Goal: Information Seeking & Learning: Learn about a topic

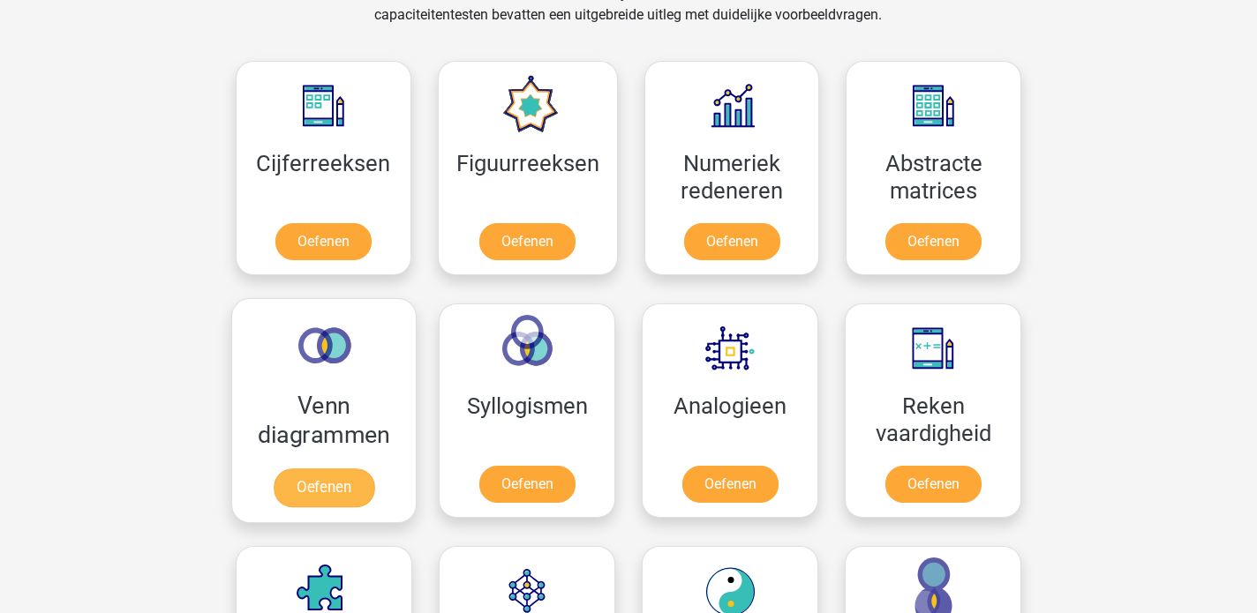
scroll to position [769, 0]
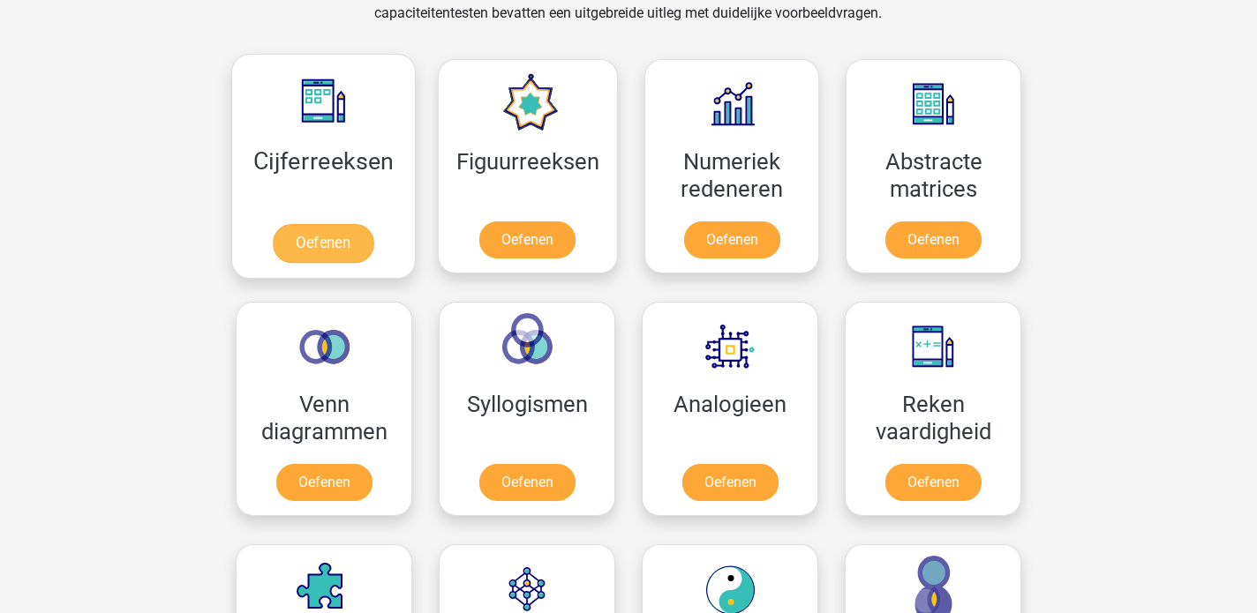
click at [336, 239] on link "Oefenen" at bounding box center [323, 243] width 101 height 39
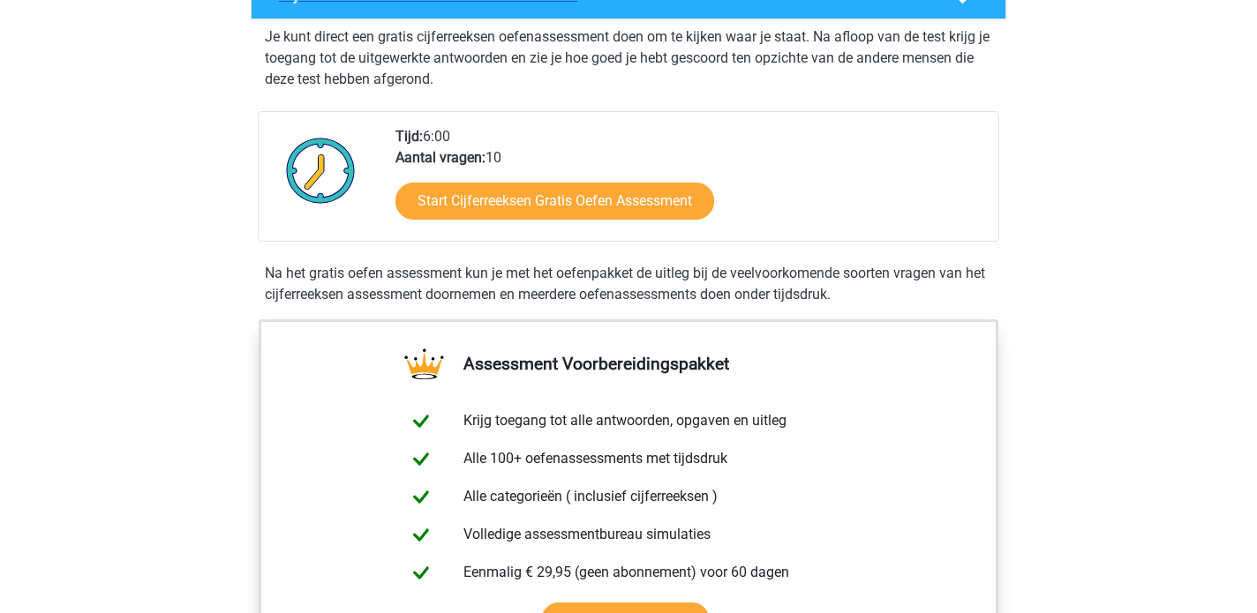
scroll to position [346, 0]
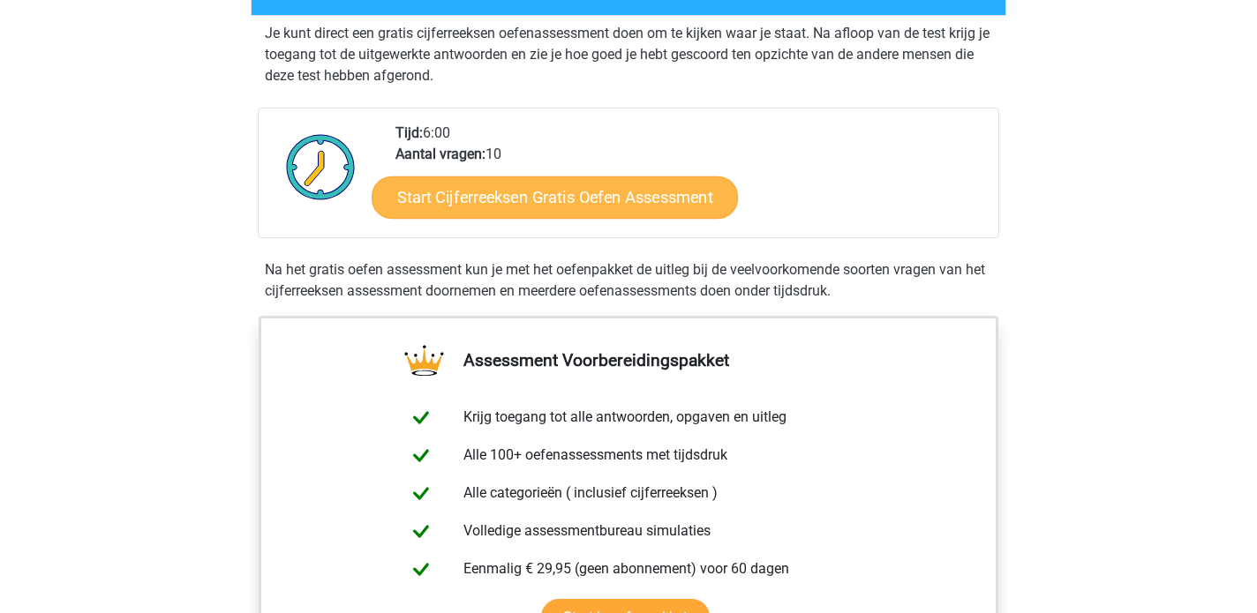
click at [475, 218] on link "Start Cijferreeksen Gratis Oefen Assessment" at bounding box center [555, 197] width 366 height 42
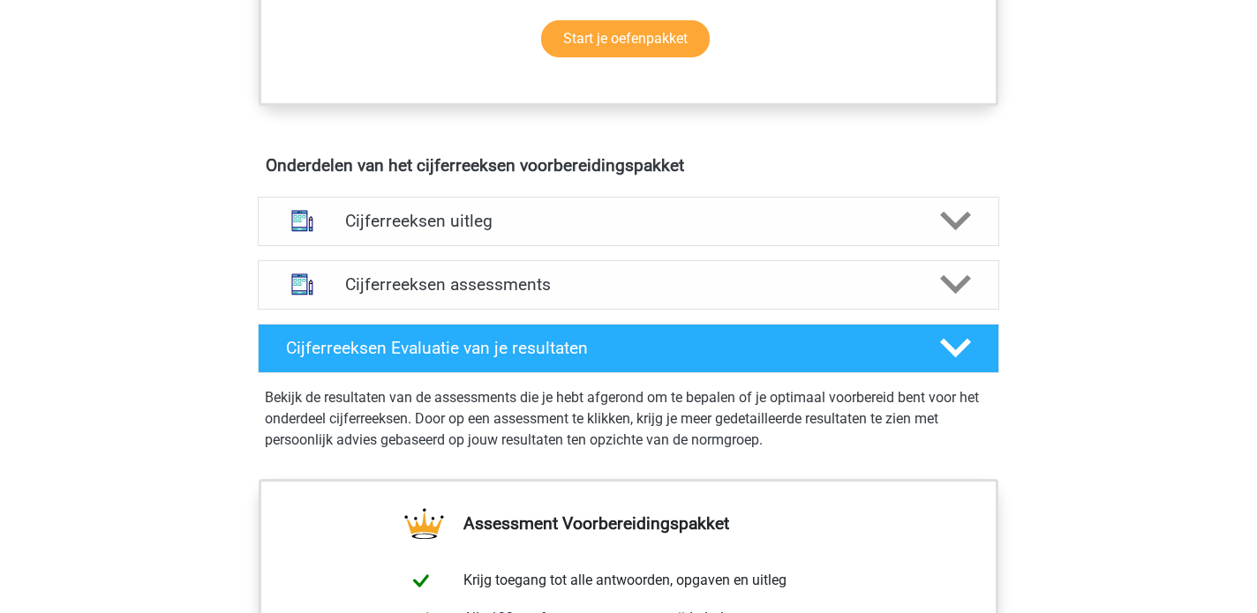
scroll to position [930, 0]
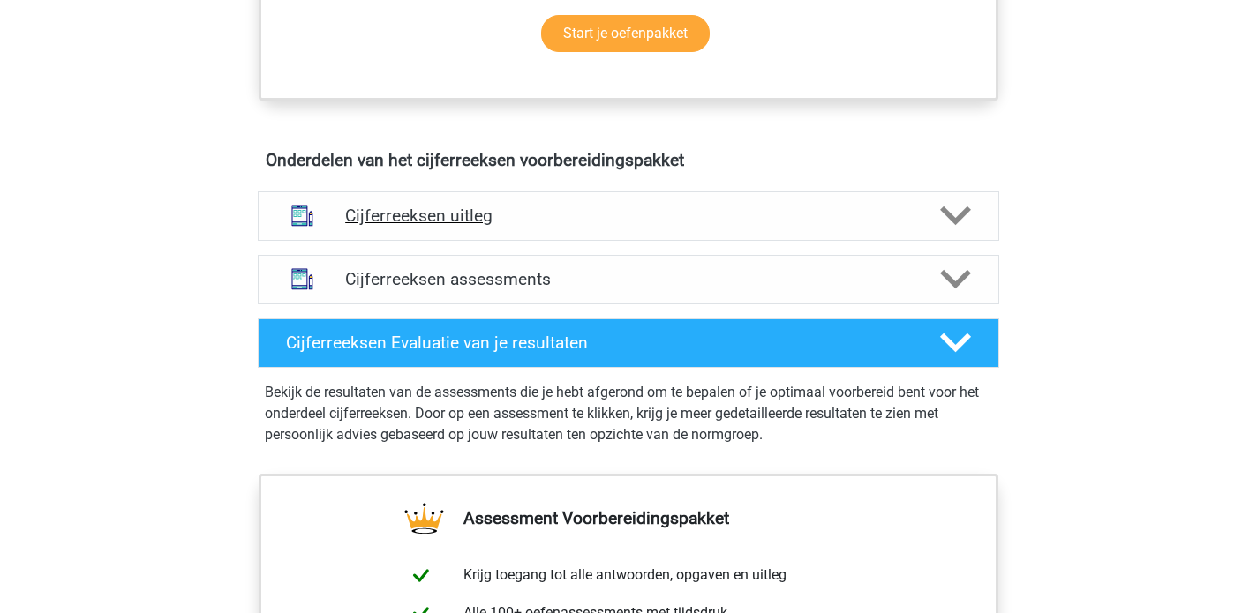
click at [415, 216] on div "Cijferreeksen uitleg" at bounding box center [628, 215] width 741 height 49
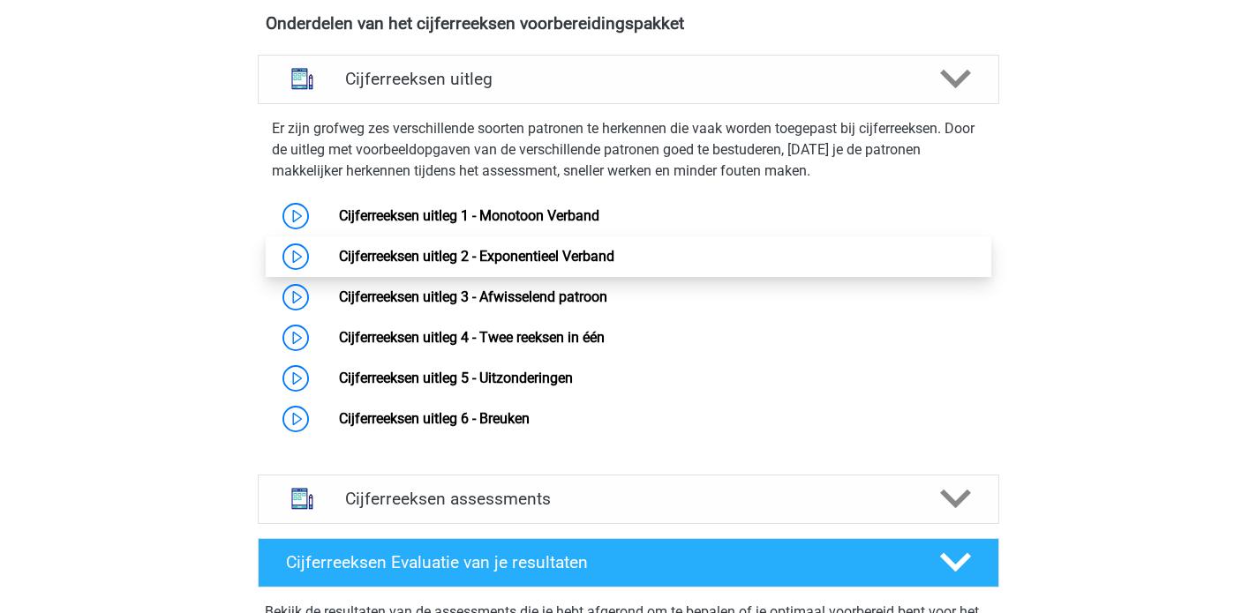
scroll to position [1068, 0]
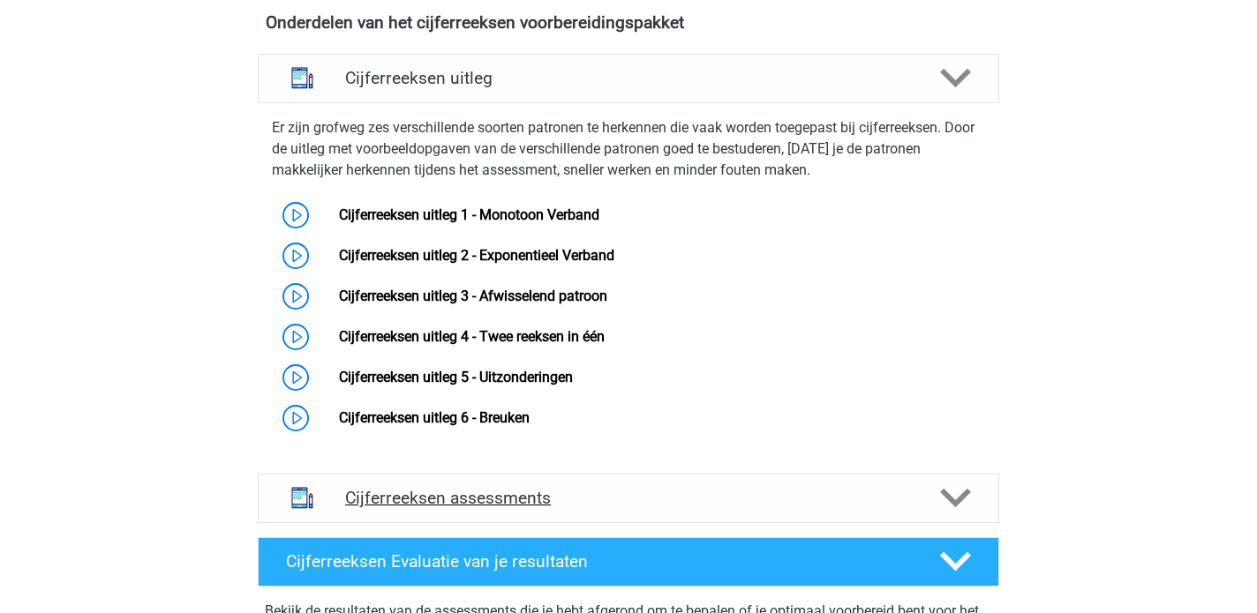
click at [416, 508] on h4 "Cijferreeksen assessments" at bounding box center [628, 498] width 567 height 20
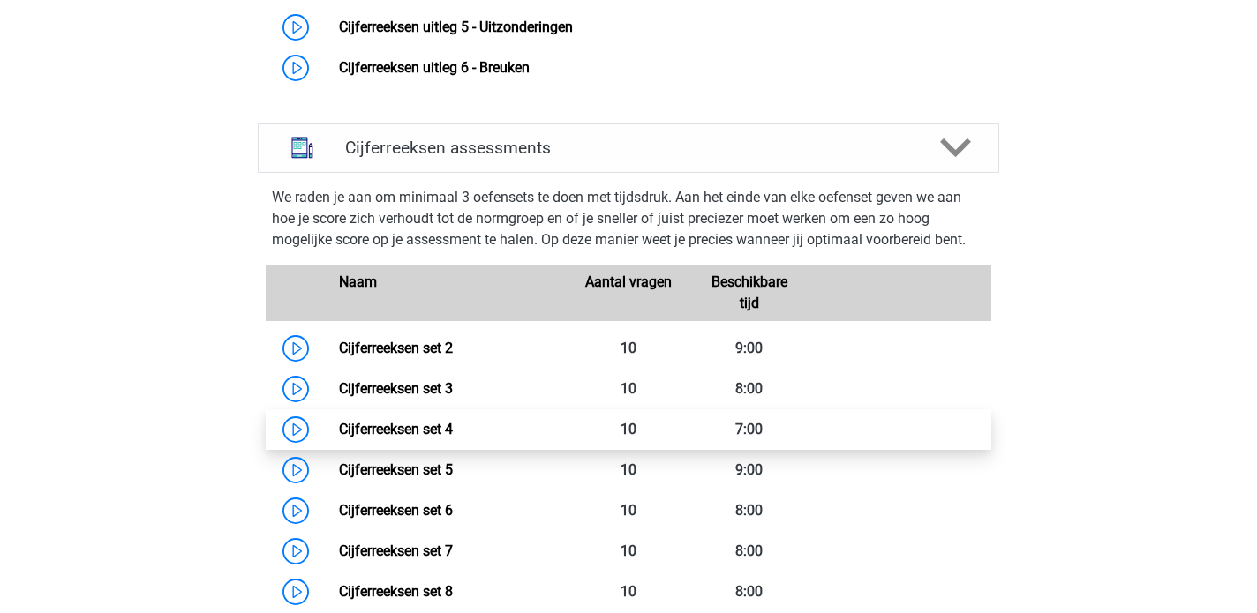
scroll to position [1422, 0]
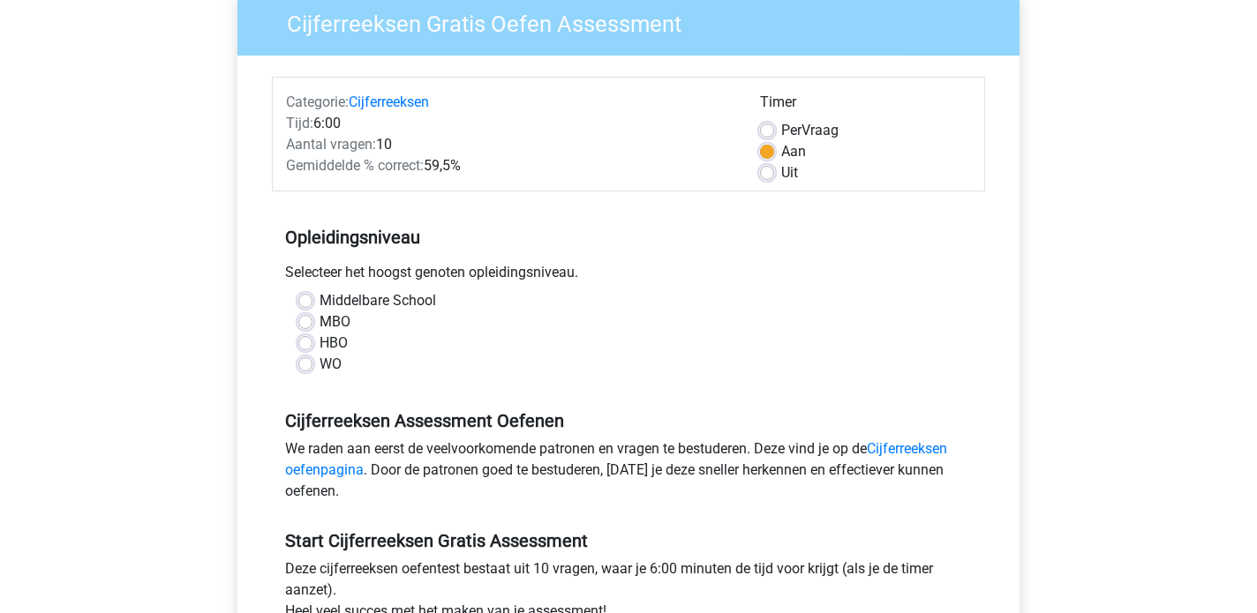
scroll to position [154, 0]
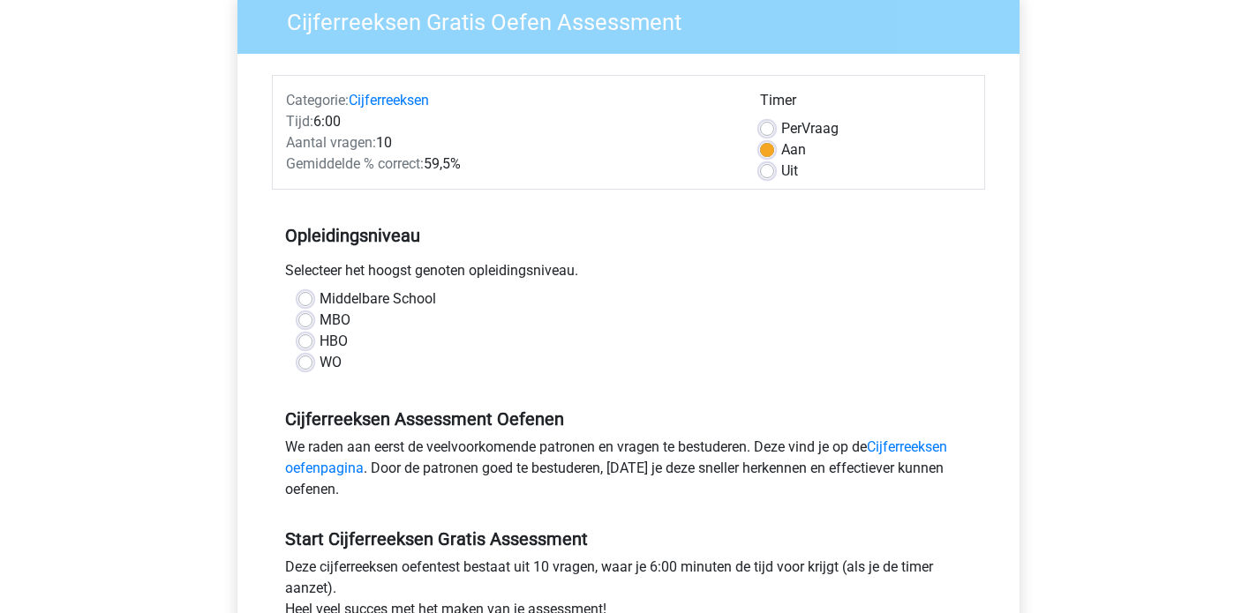
click at [319, 318] on label "MBO" at bounding box center [334, 320] width 31 height 21
click at [304, 318] on input "MBO" at bounding box center [305, 319] width 14 height 18
radio input "true"
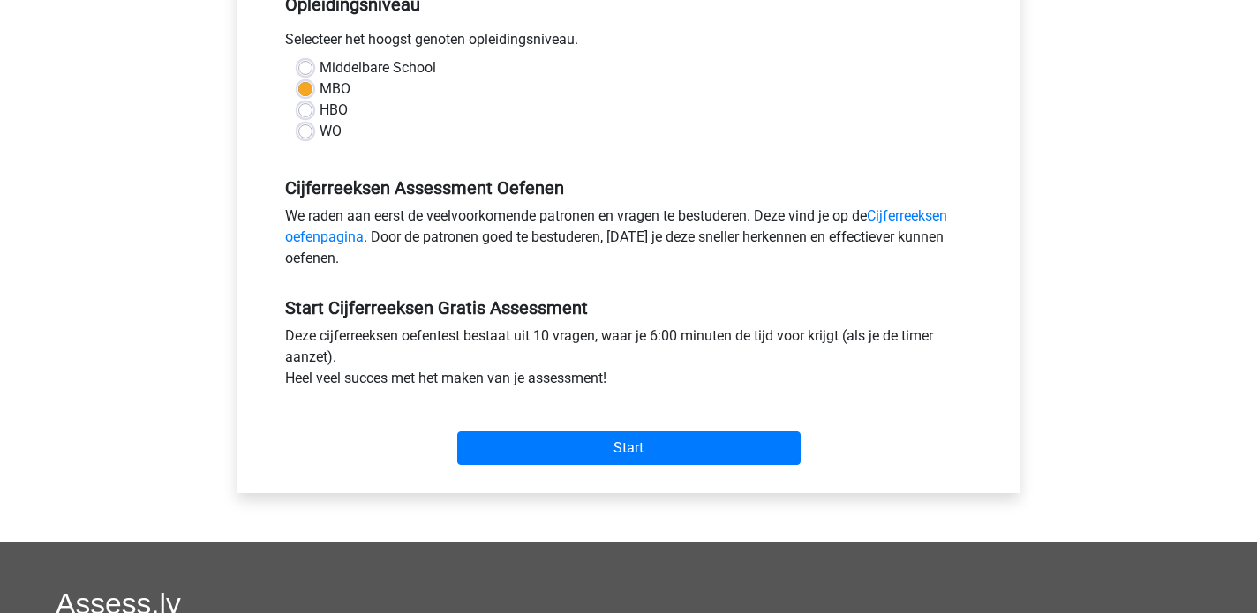
scroll to position [387, 0]
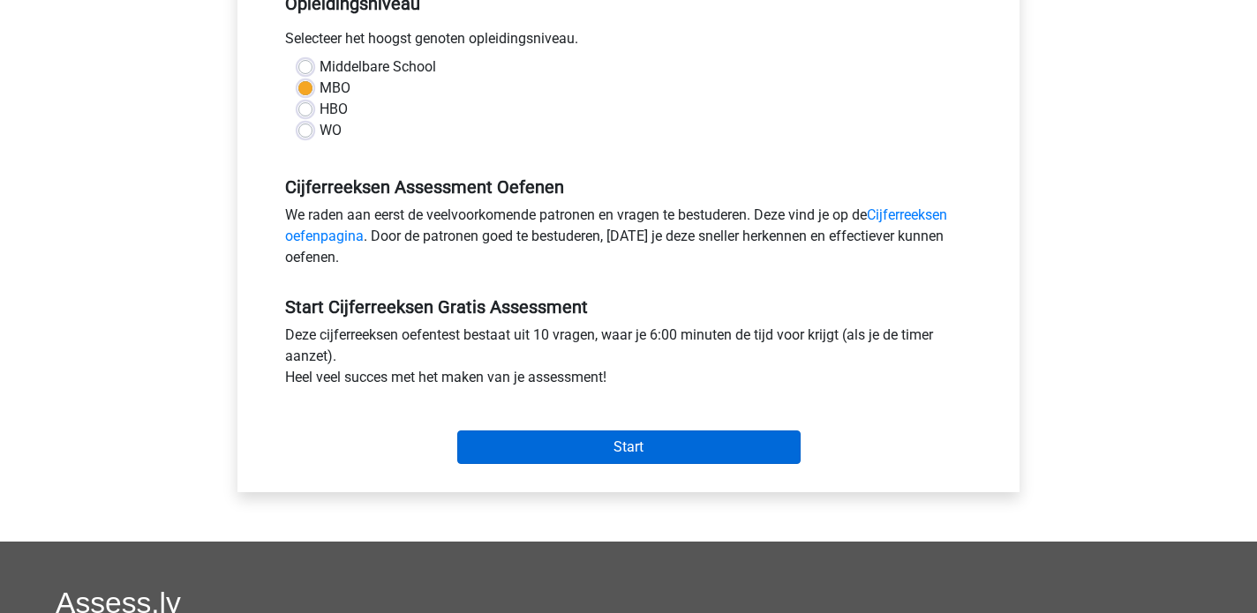
click at [496, 440] on input "Start" at bounding box center [628, 448] width 343 height 34
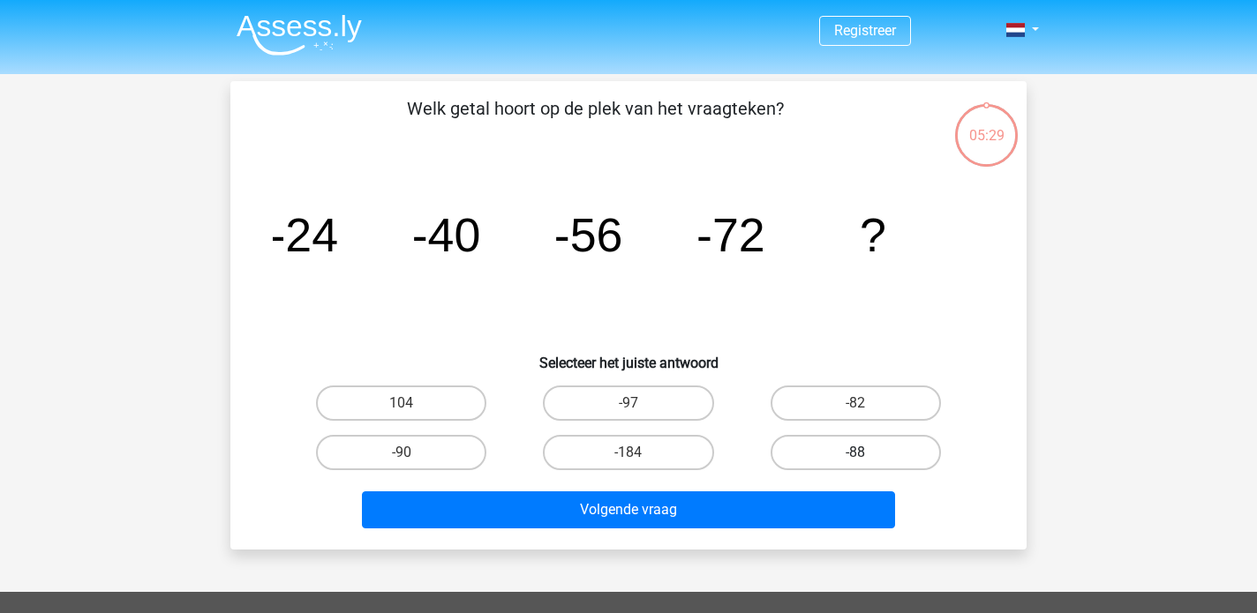
click at [836, 454] on label "-88" at bounding box center [855, 452] width 170 height 35
click at [855, 454] on input "-88" at bounding box center [860, 458] width 11 height 11
radio input "true"
click at [773, 482] on div "Volgende vraag" at bounding box center [629, 506] width 740 height 58
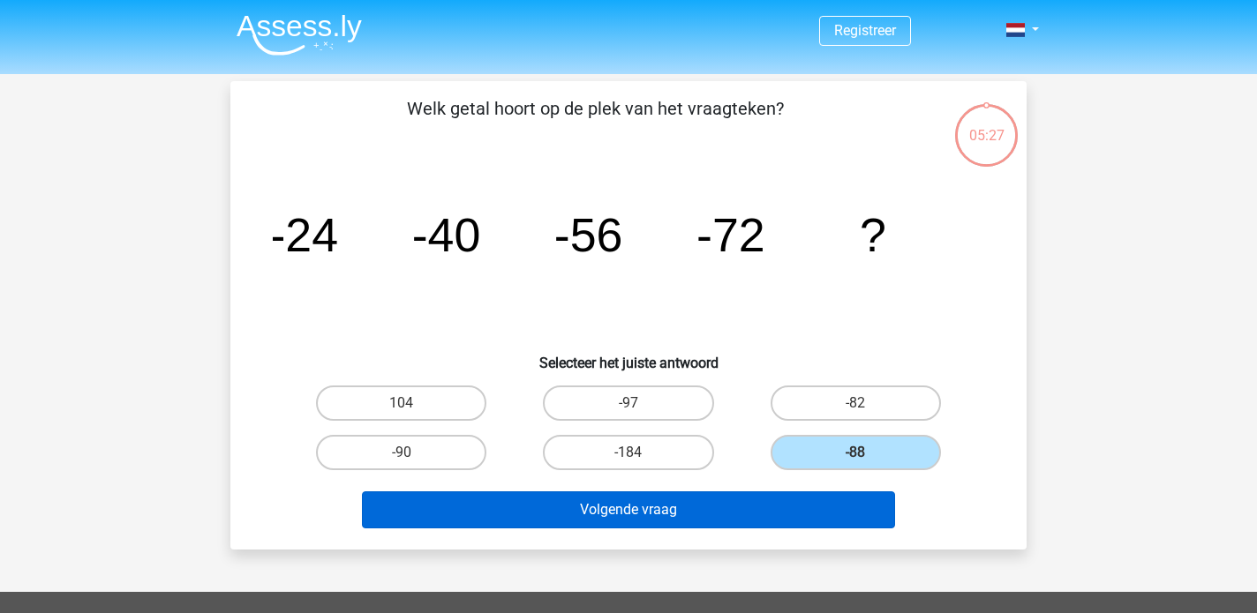
click at [712, 501] on button "Volgende vraag" at bounding box center [629, 510] width 534 height 37
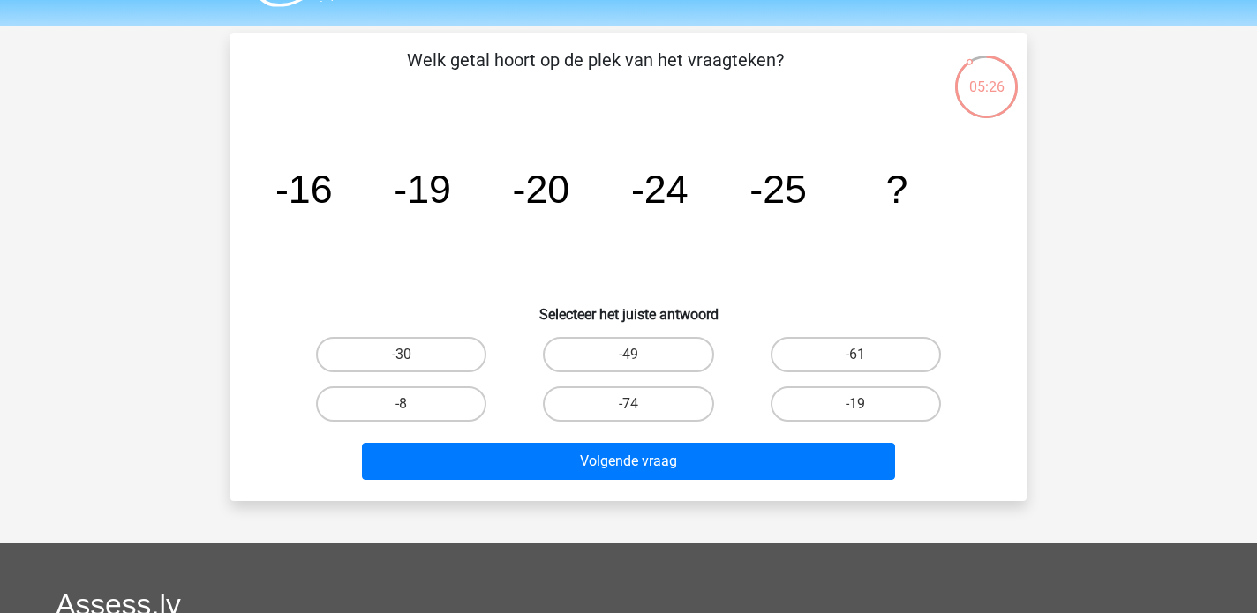
scroll to position [46, 0]
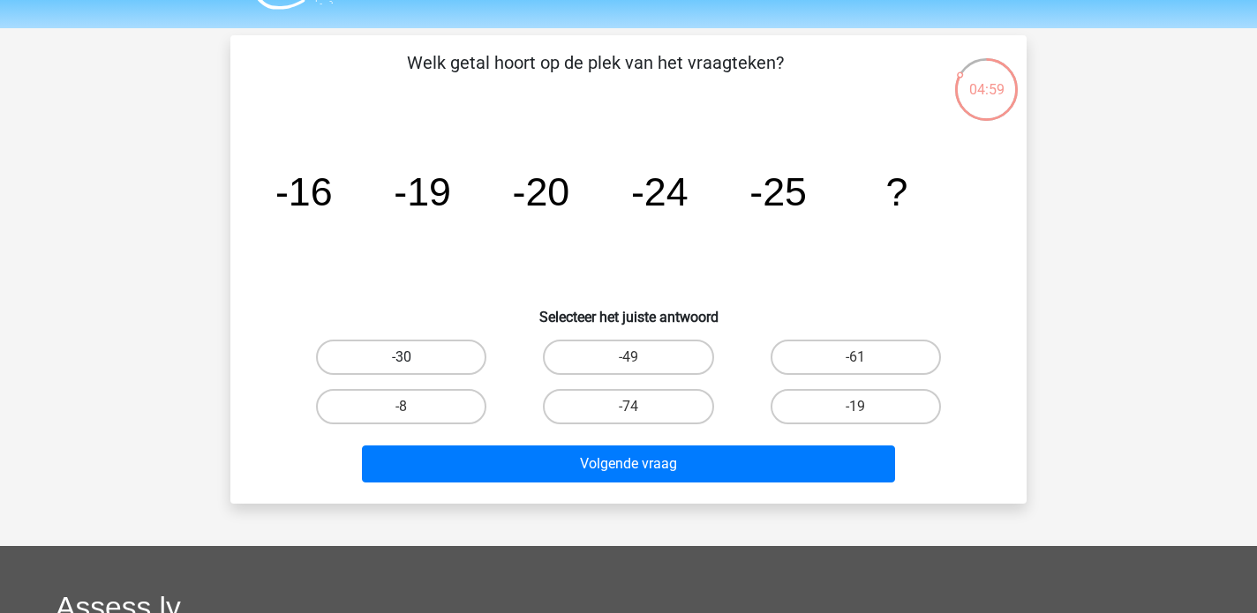
click at [458, 362] on label "-30" at bounding box center [401, 357] width 170 height 35
click at [413, 362] on input "-30" at bounding box center [407, 362] width 11 height 11
radio input "true"
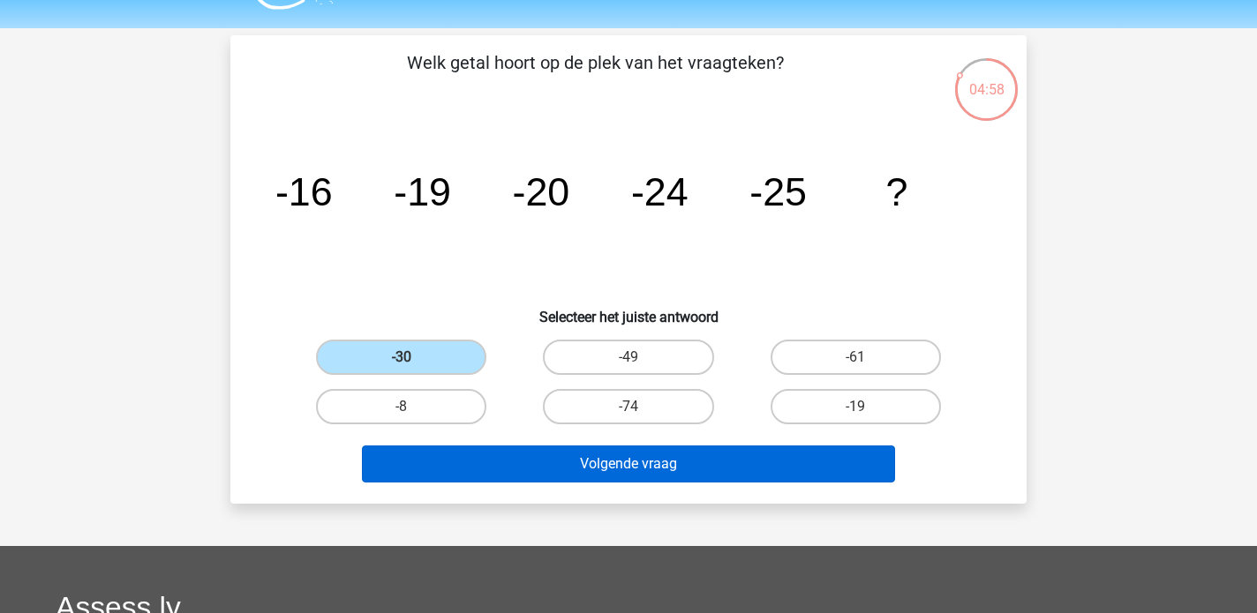
click at [561, 475] on button "Volgende vraag" at bounding box center [629, 464] width 534 height 37
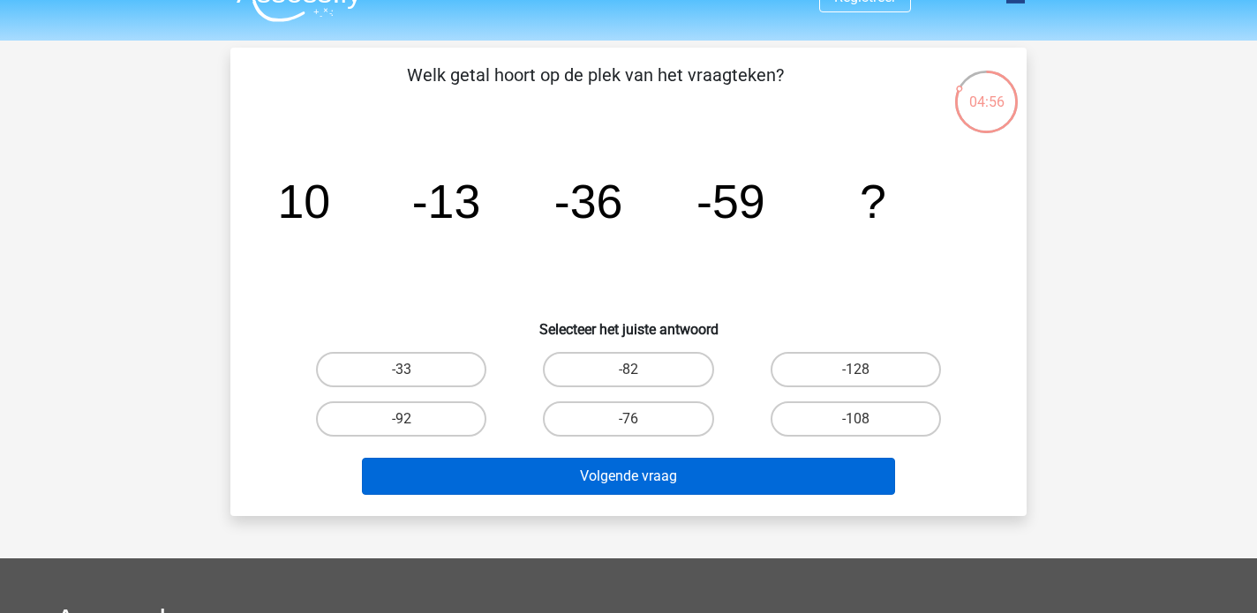
scroll to position [34, 0]
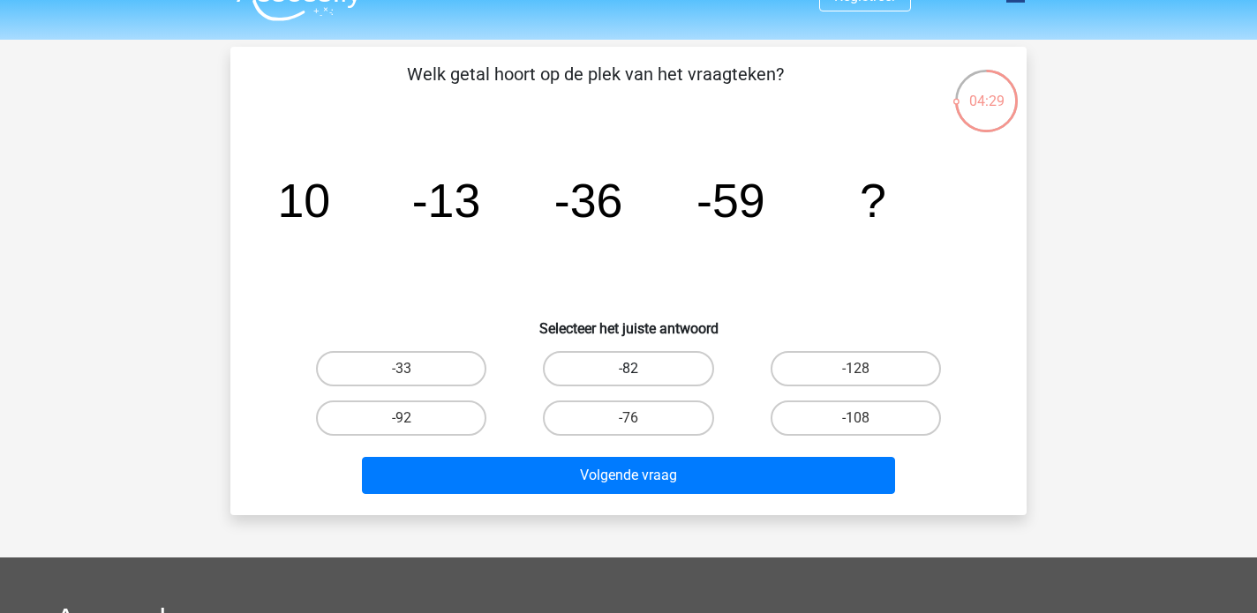
click at [613, 359] on label "-82" at bounding box center [628, 368] width 170 height 35
click at [628, 369] on input "-82" at bounding box center [633, 374] width 11 height 11
radio input "true"
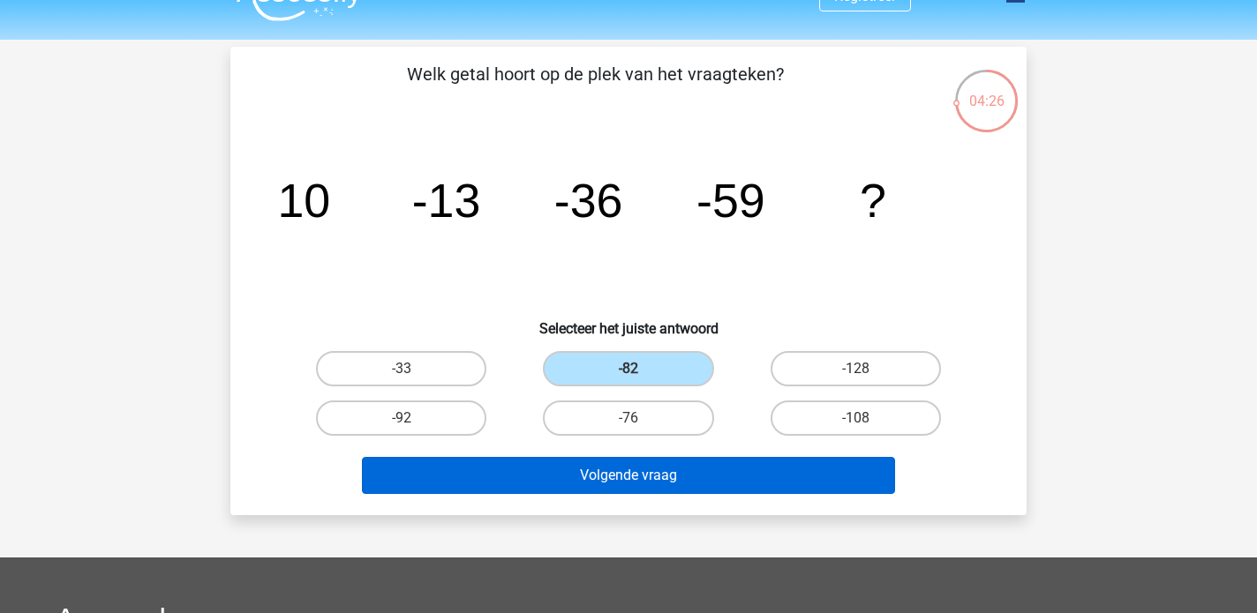
click at [587, 480] on button "Volgende vraag" at bounding box center [629, 475] width 534 height 37
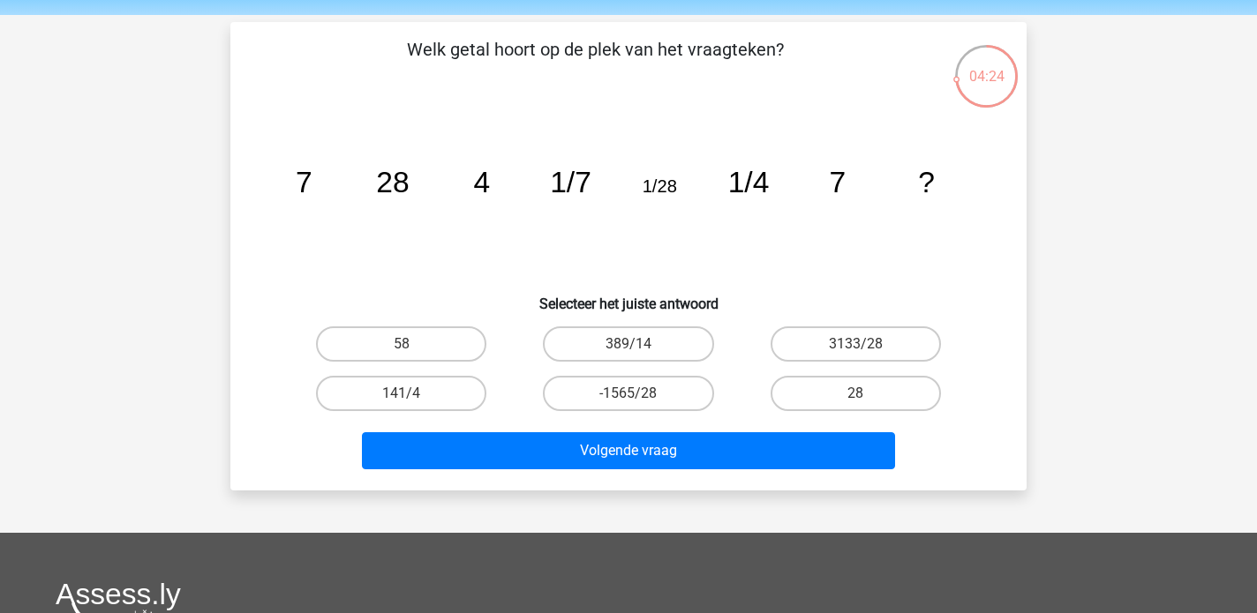
scroll to position [56, 0]
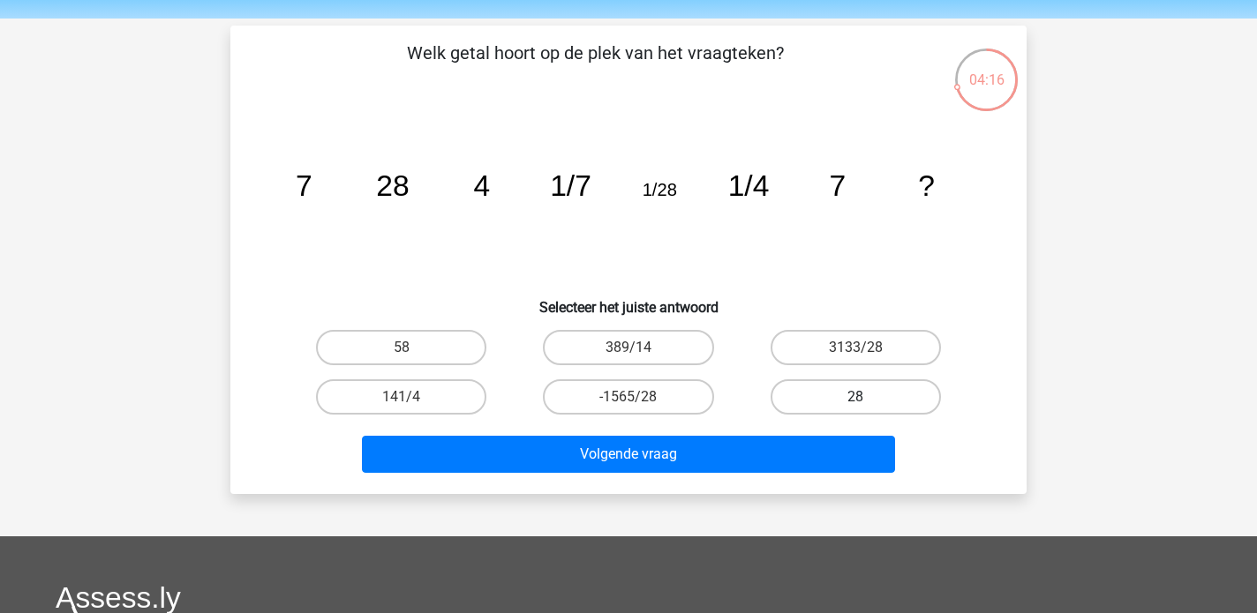
click at [801, 394] on label "28" at bounding box center [855, 396] width 170 height 35
click at [855, 397] on input "28" at bounding box center [860, 402] width 11 height 11
radio input "true"
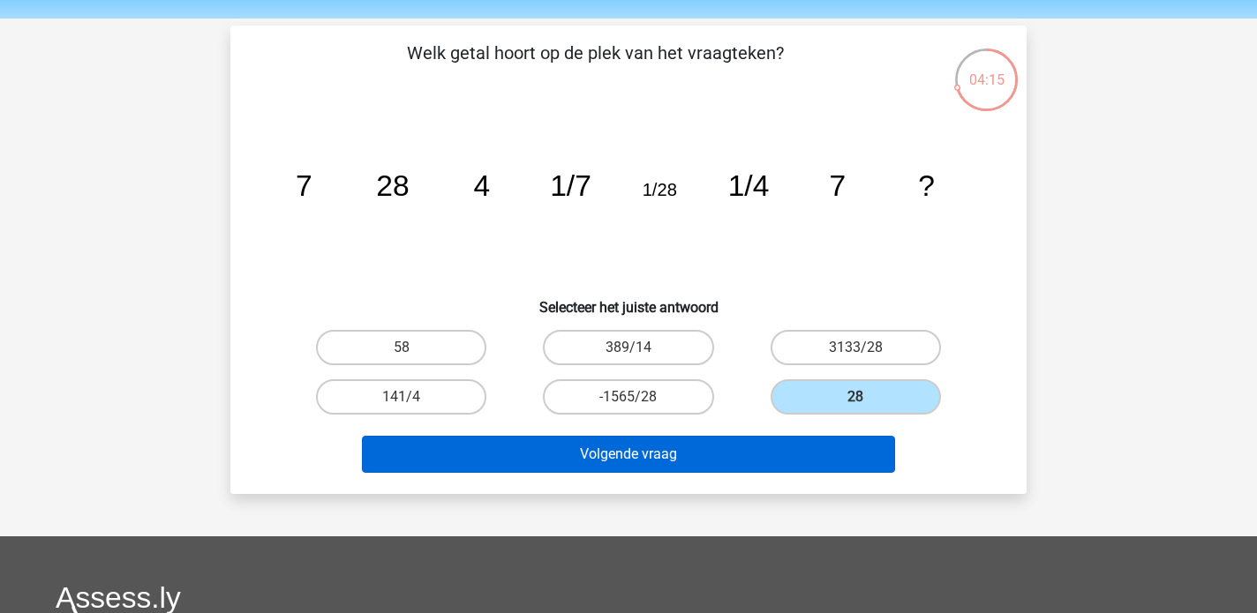
click at [680, 441] on button "Volgende vraag" at bounding box center [629, 454] width 534 height 37
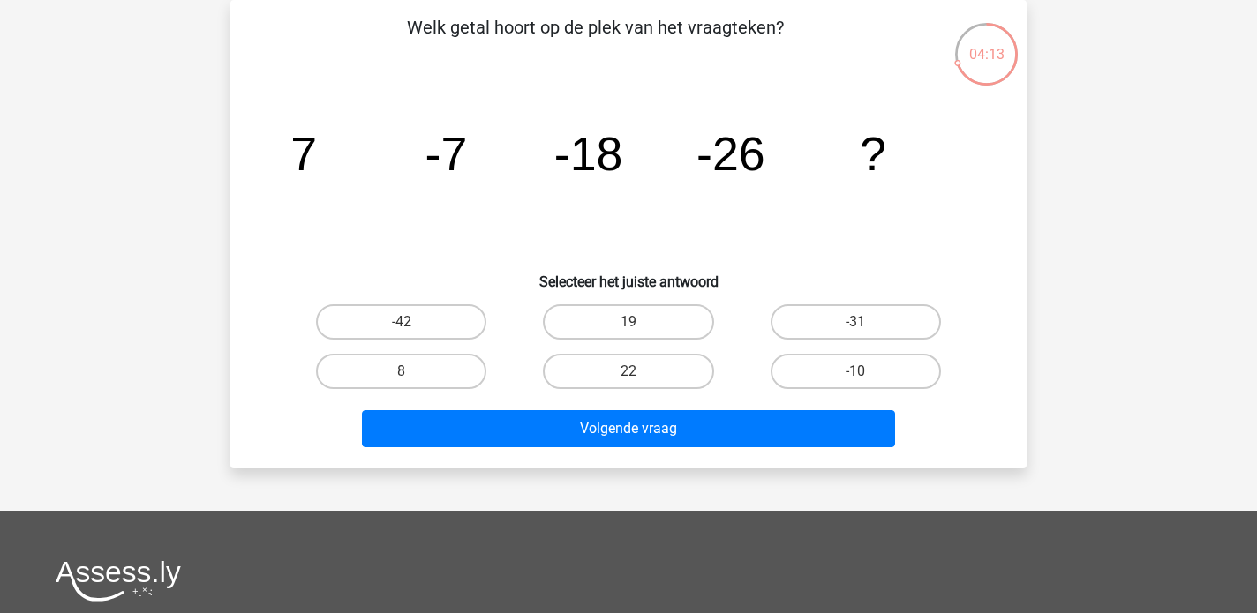
scroll to position [0, 0]
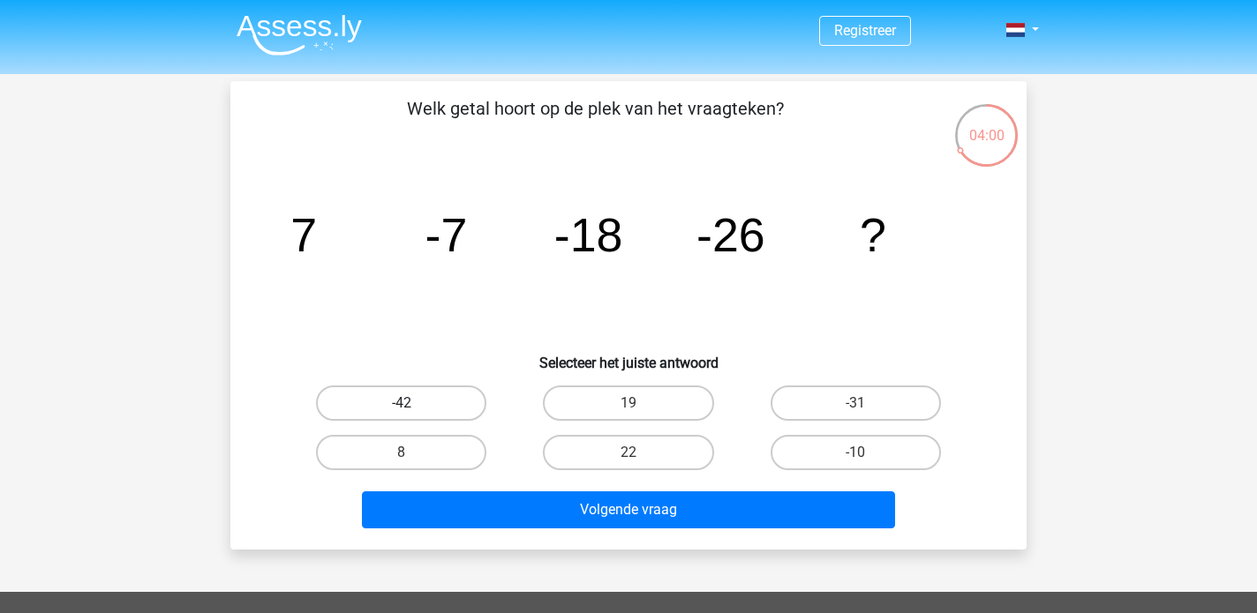
click at [422, 403] on label "-42" at bounding box center [401, 403] width 170 height 35
click at [413, 403] on input "-42" at bounding box center [407, 408] width 11 height 11
radio input "true"
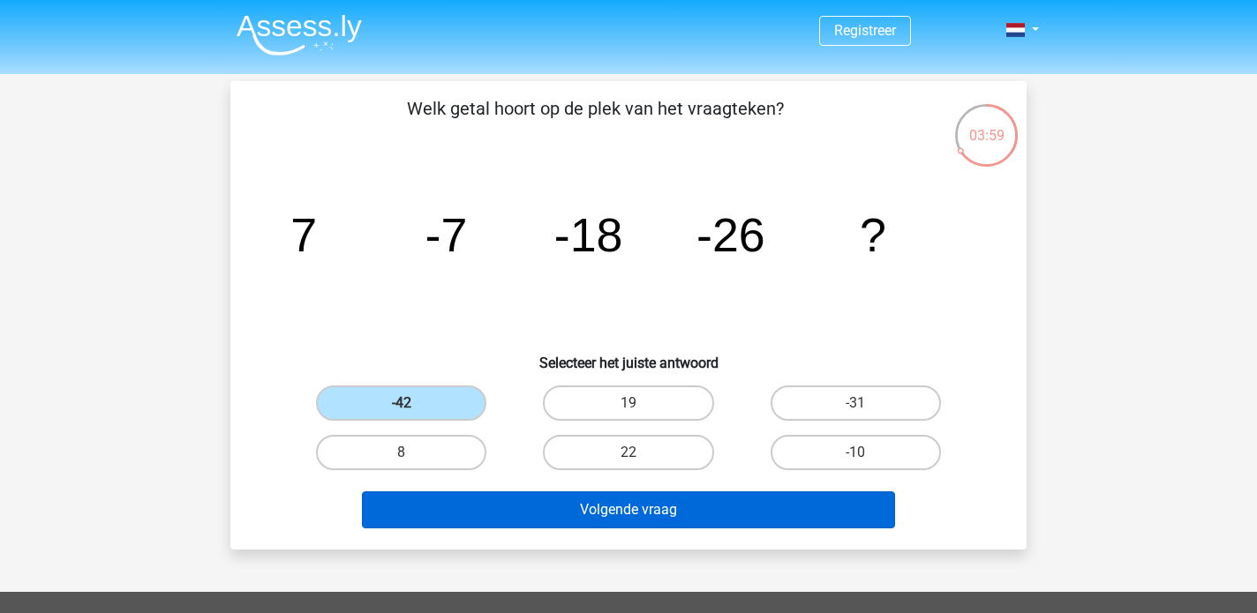
click at [544, 506] on button "Volgende vraag" at bounding box center [629, 510] width 534 height 37
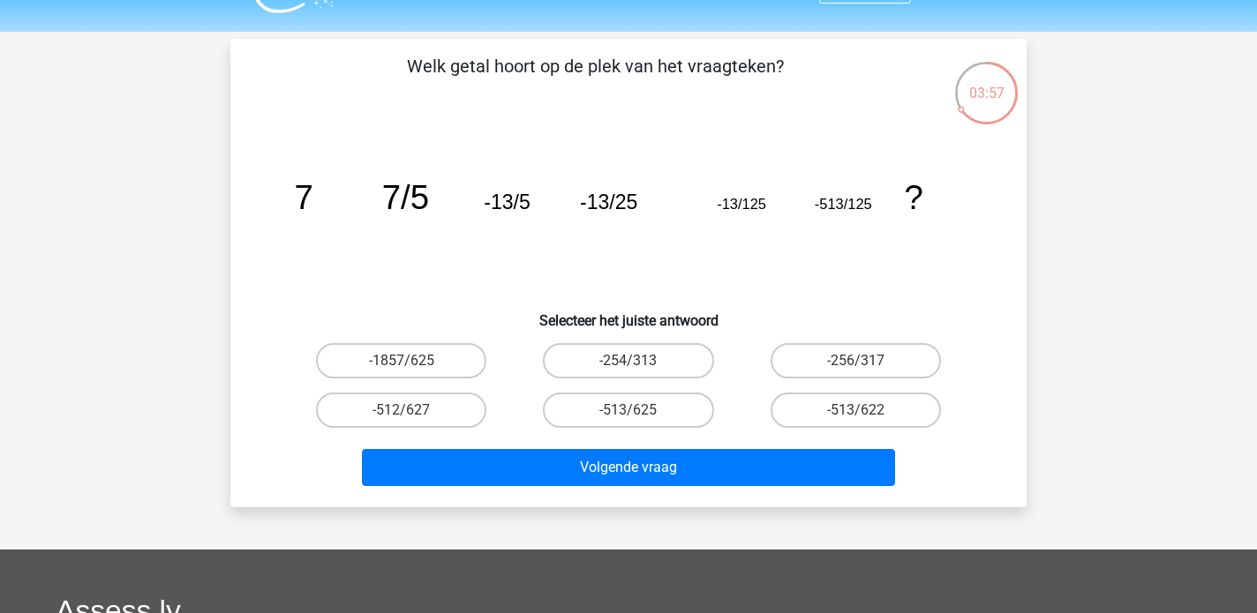
scroll to position [41, 0]
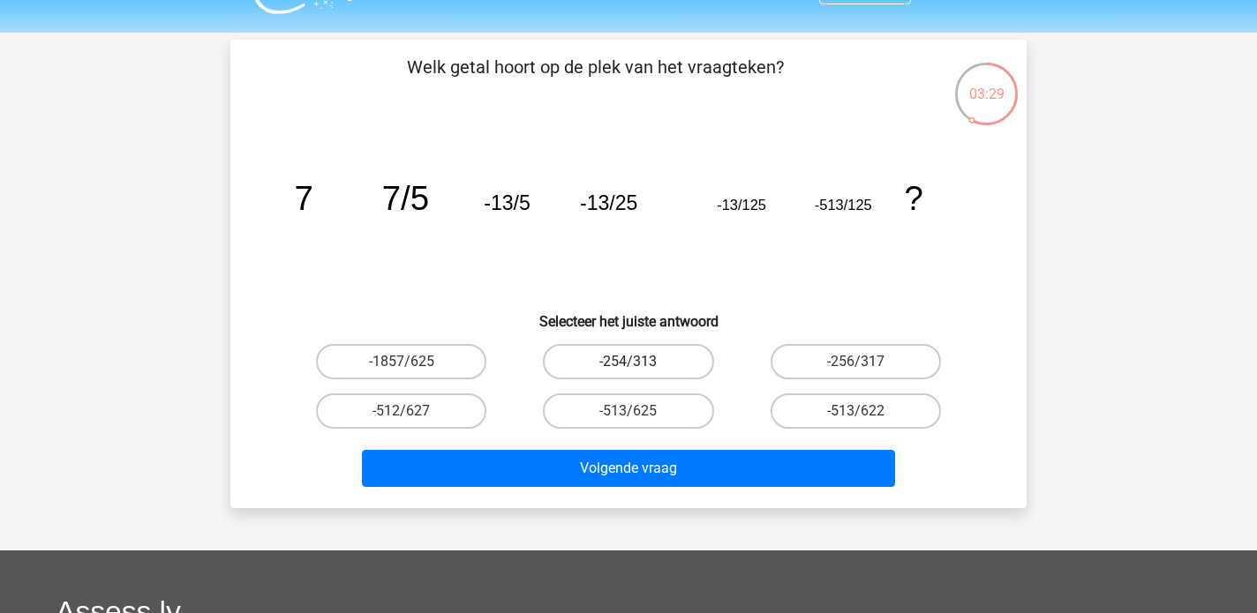
click at [614, 368] on label "-254/313" at bounding box center [628, 361] width 170 height 35
click at [628, 368] on input "-254/313" at bounding box center [633, 367] width 11 height 11
radio input "true"
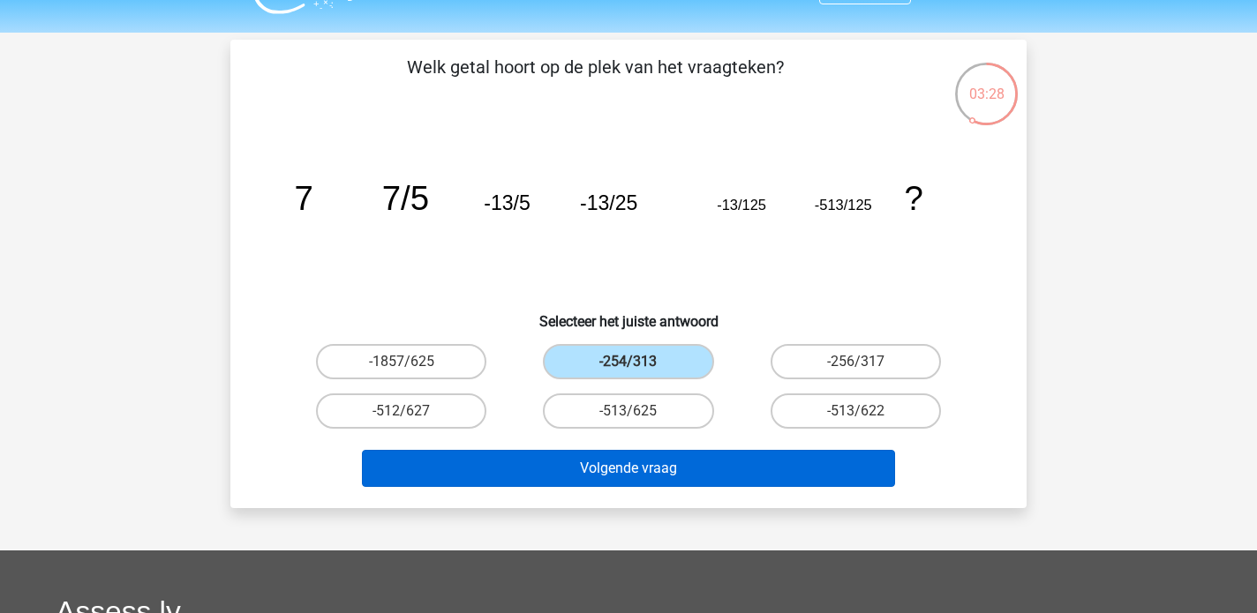
click at [614, 476] on button "Volgende vraag" at bounding box center [629, 468] width 534 height 37
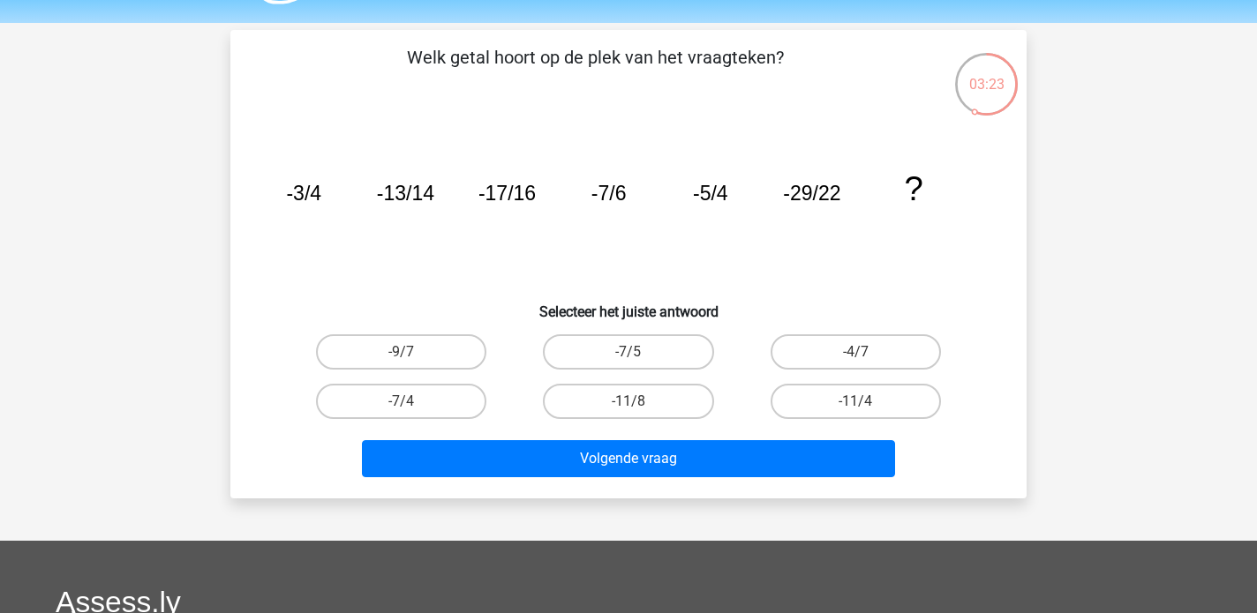
scroll to position [51, 0]
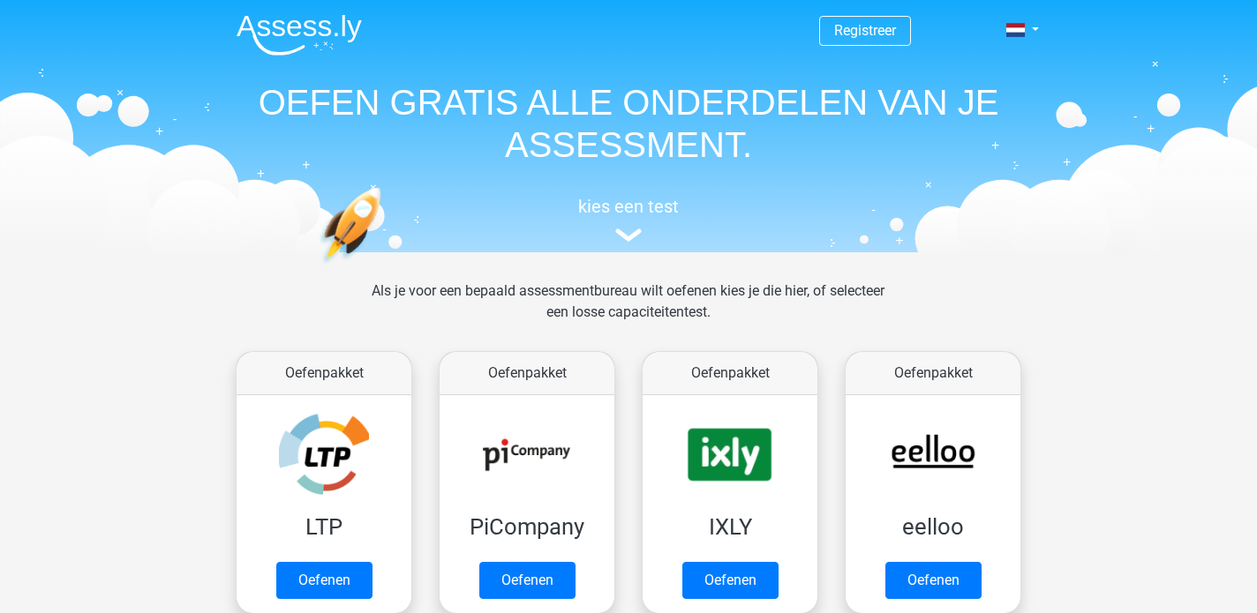
scroll to position [769, 0]
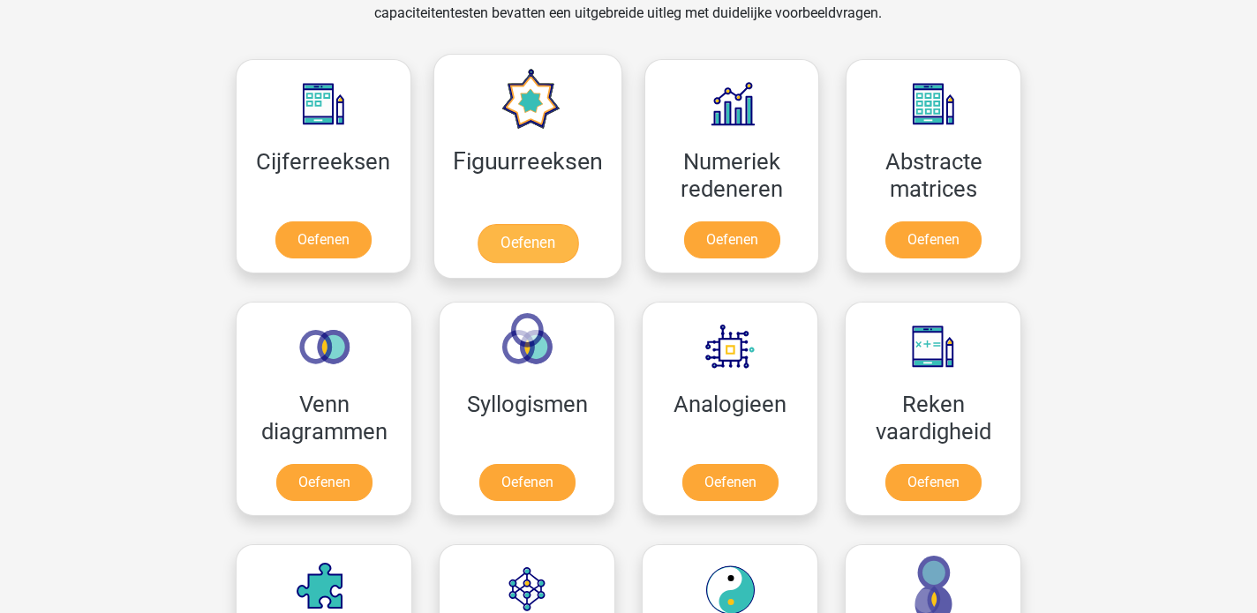
click at [521, 261] on link "Oefenen" at bounding box center [527, 243] width 101 height 39
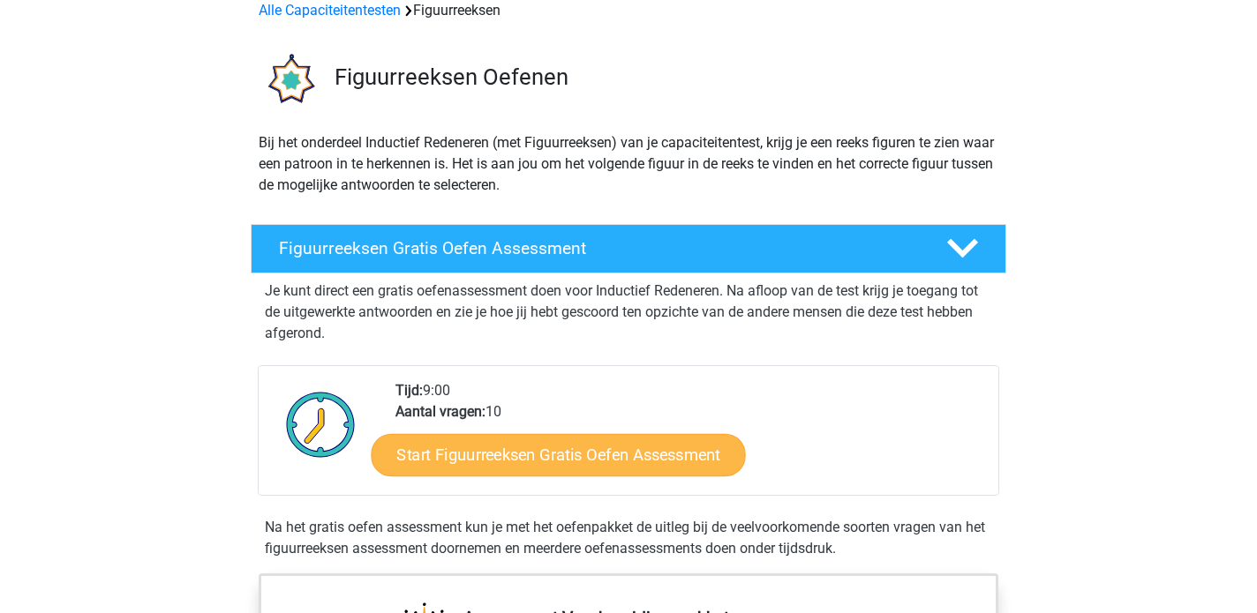
scroll to position [126, 0]
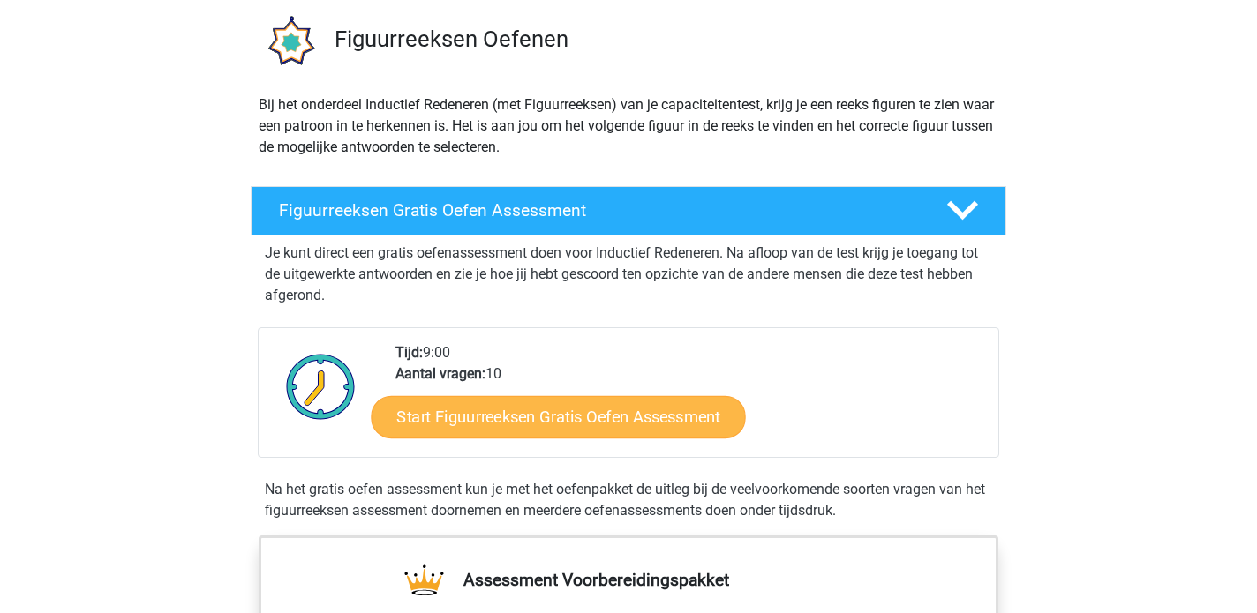
click at [567, 435] on link "Start Figuurreeksen Gratis Oefen Assessment" at bounding box center [559, 416] width 374 height 42
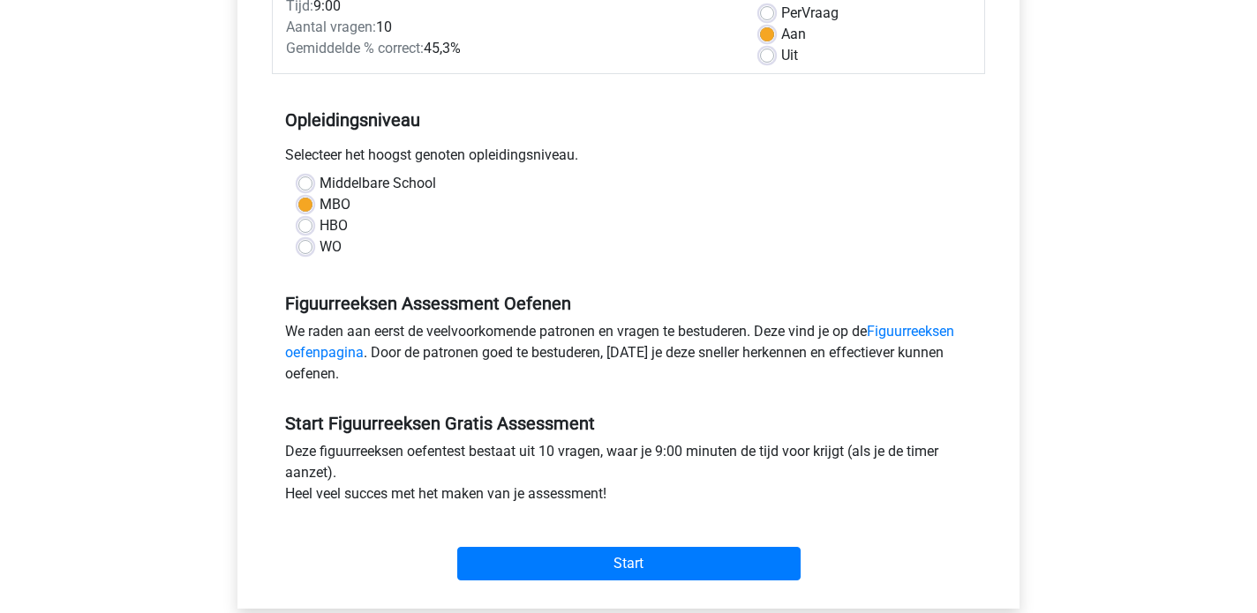
scroll to position [275, 0]
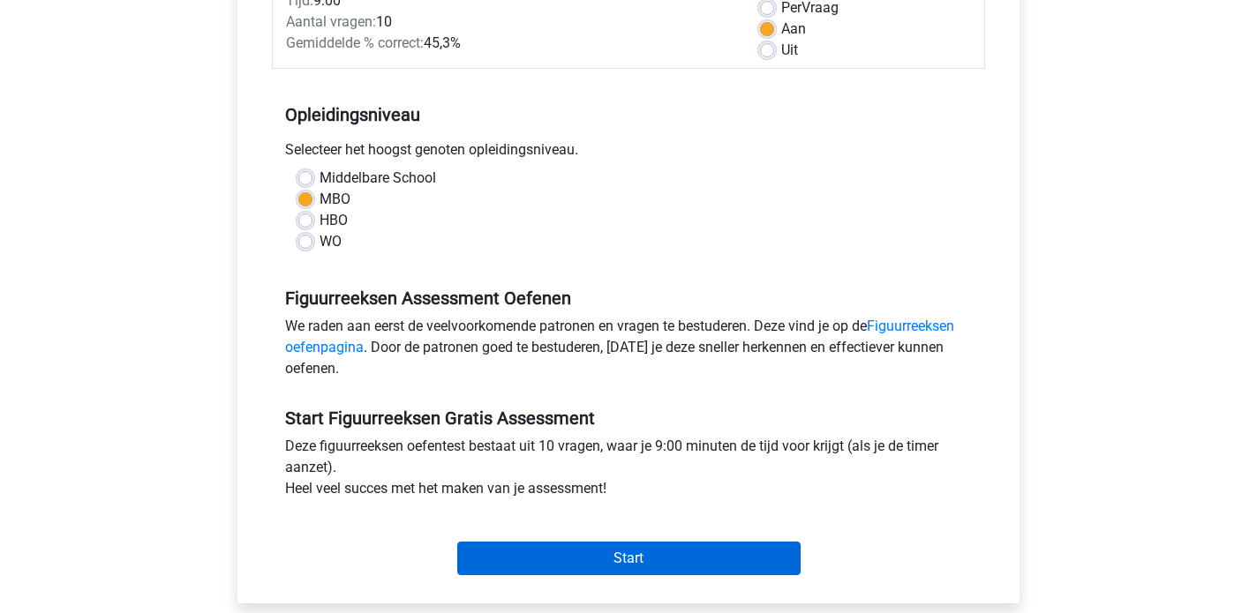
click at [562, 565] on input "Start" at bounding box center [628, 559] width 343 height 34
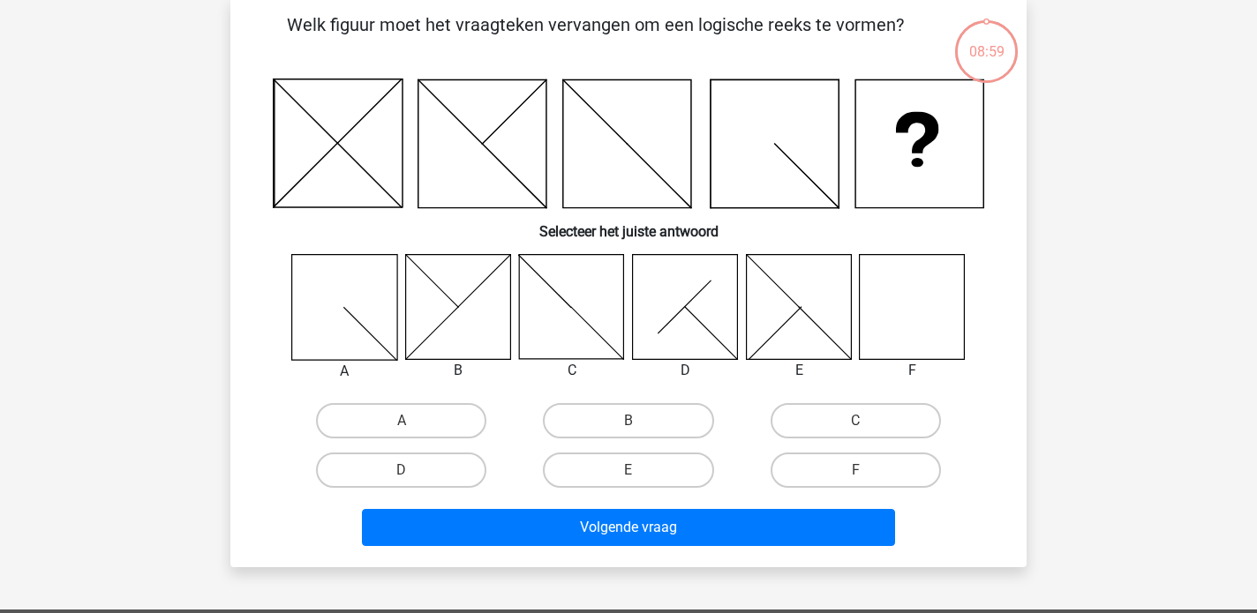
scroll to position [88, 0]
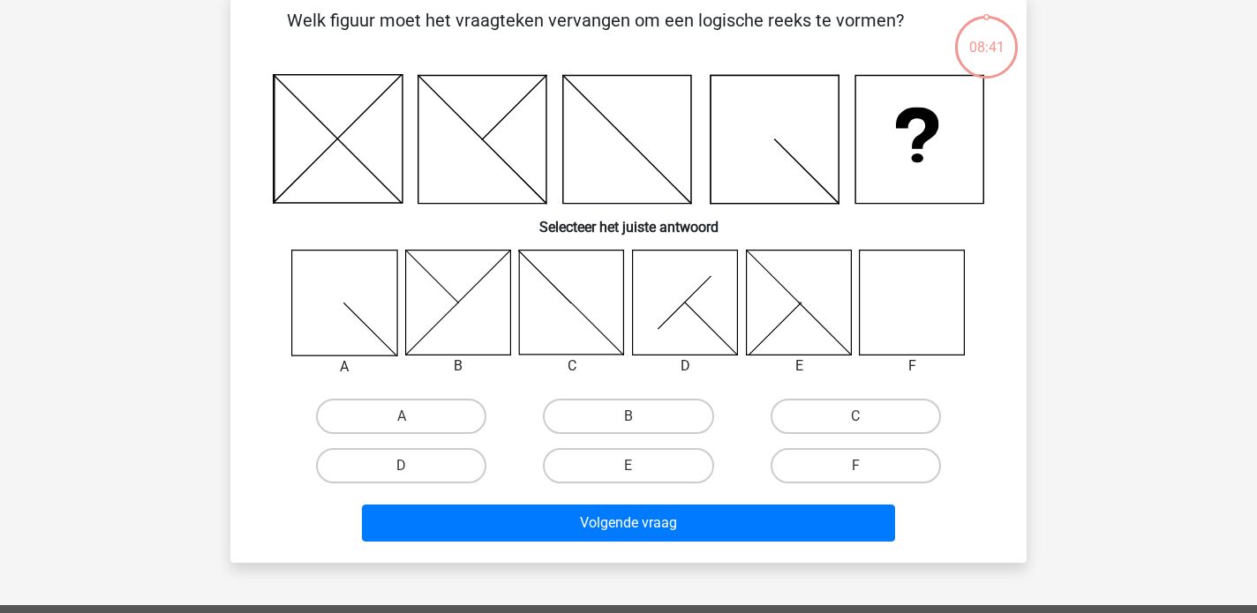
click at [930, 308] on icon at bounding box center [912, 302] width 105 height 105
click at [852, 453] on label "F" at bounding box center [855, 465] width 170 height 35
click at [855, 466] on input "F" at bounding box center [860, 471] width 11 height 11
radio input "true"
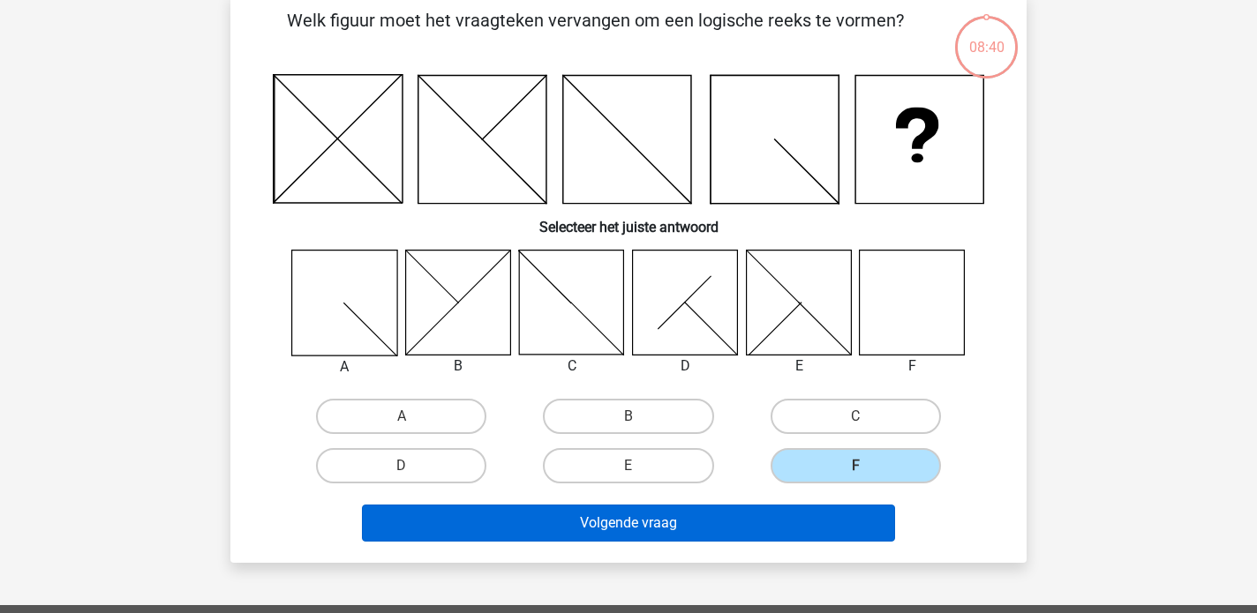
click at [802, 524] on button "Volgende vraag" at bounding box center [629, 523] width 534 height 37
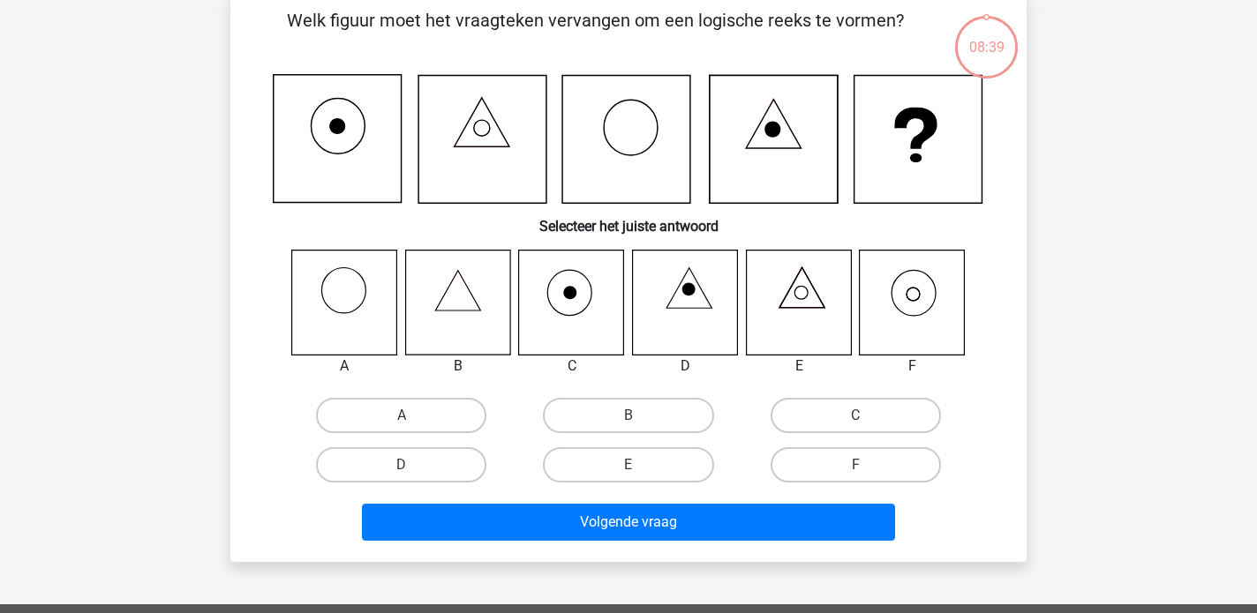
scroll to position [81, 0]
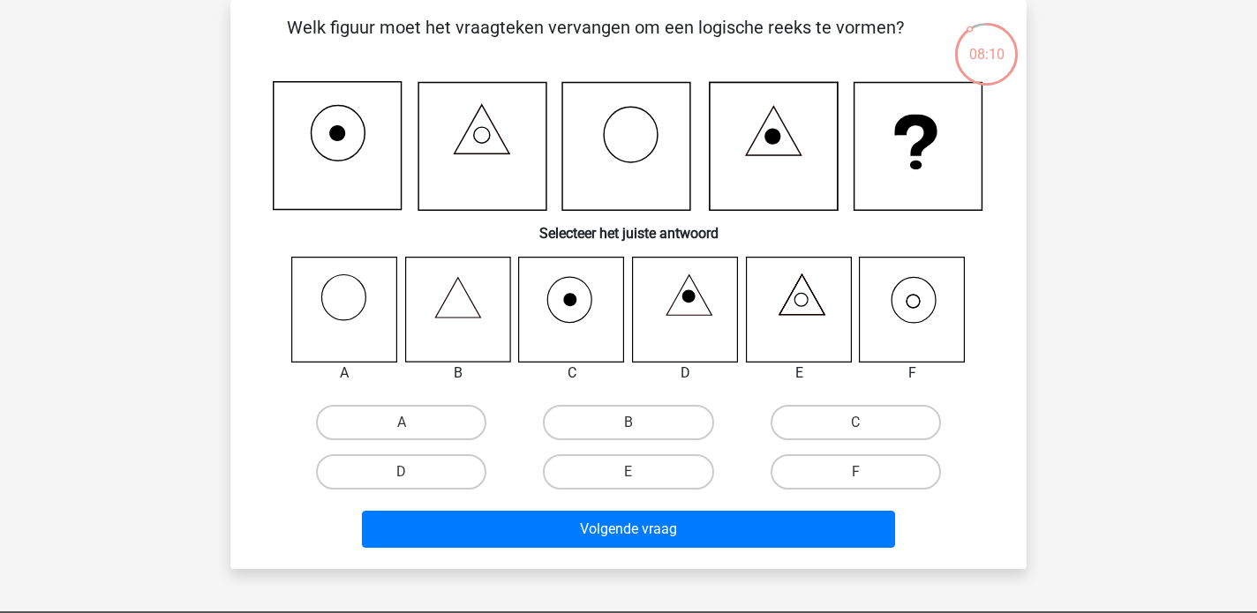
click at [922, 318] on icon at bounding box center [912, 309] width 105 height 105
click at [869, 469] on label "F" at bounding box center [855, 471] width 170 height 35
click at [867, 472] on input "F" at bounding box center [860, 477] width 11 height 11
radio input "true"
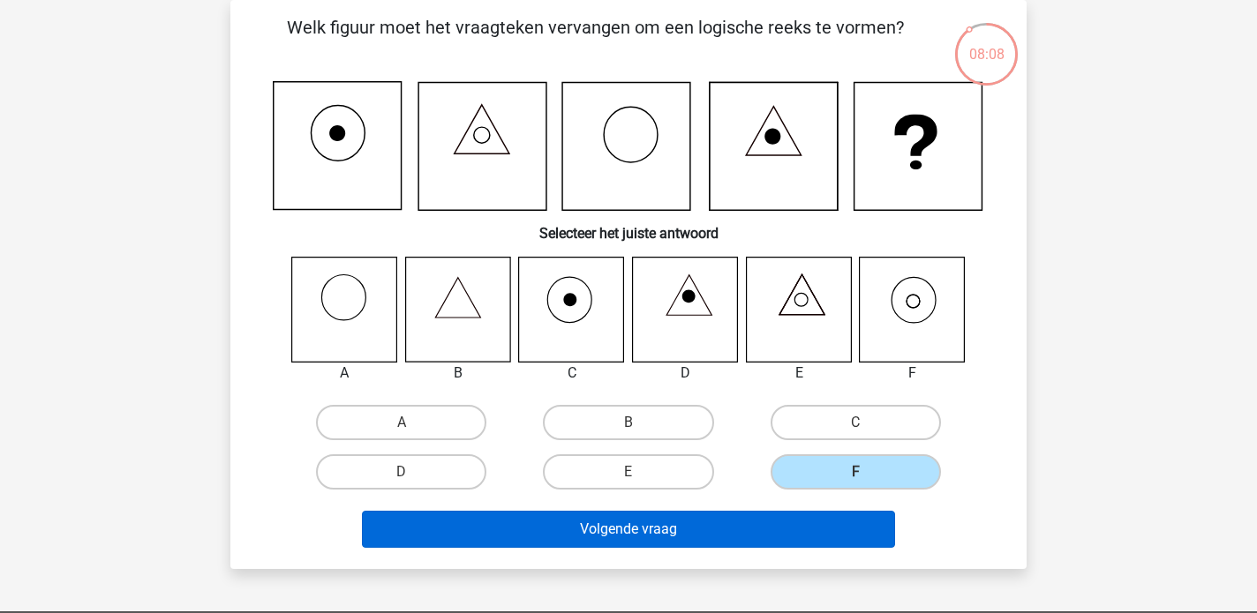
click at [808, 522] on button "Volgende vraag" at bounding box center [629, 529] width 534 height 37
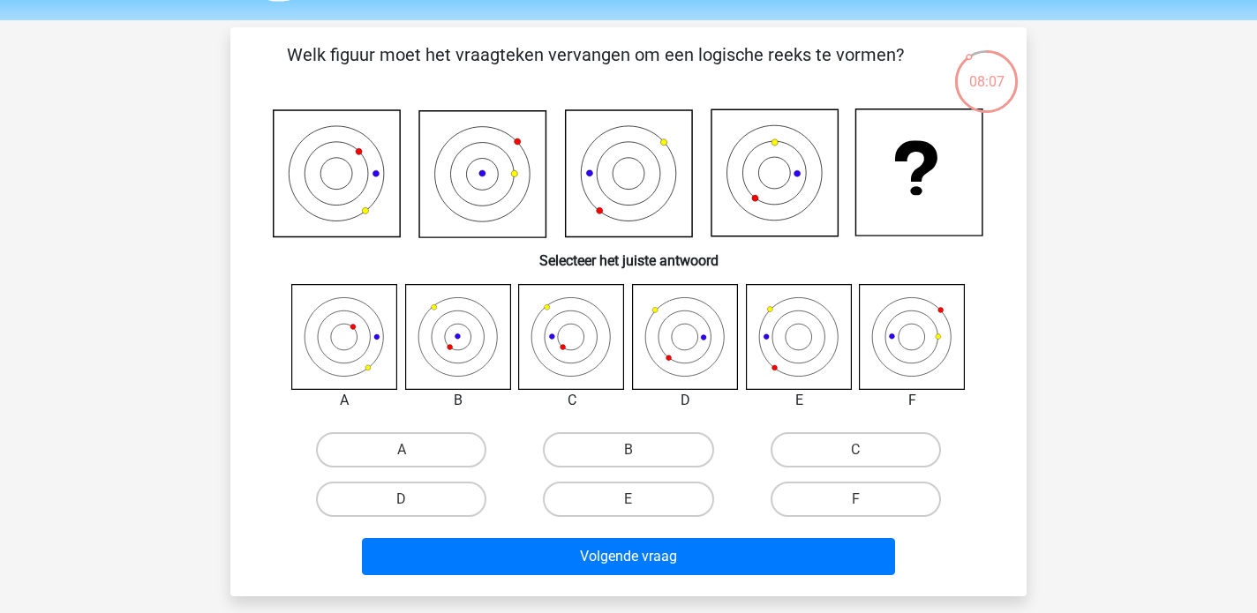
scroll to position [54, 0]
click at [793, 354] on icon at bounding box center [798, 336] width 105 height 105
click at [605, 515] on label "E" at bounding box center [628, 499] width 170 height 35
click at [628, 511] on input "E" at bounding box center [633, 504] width 11 height 11
radio input "true"
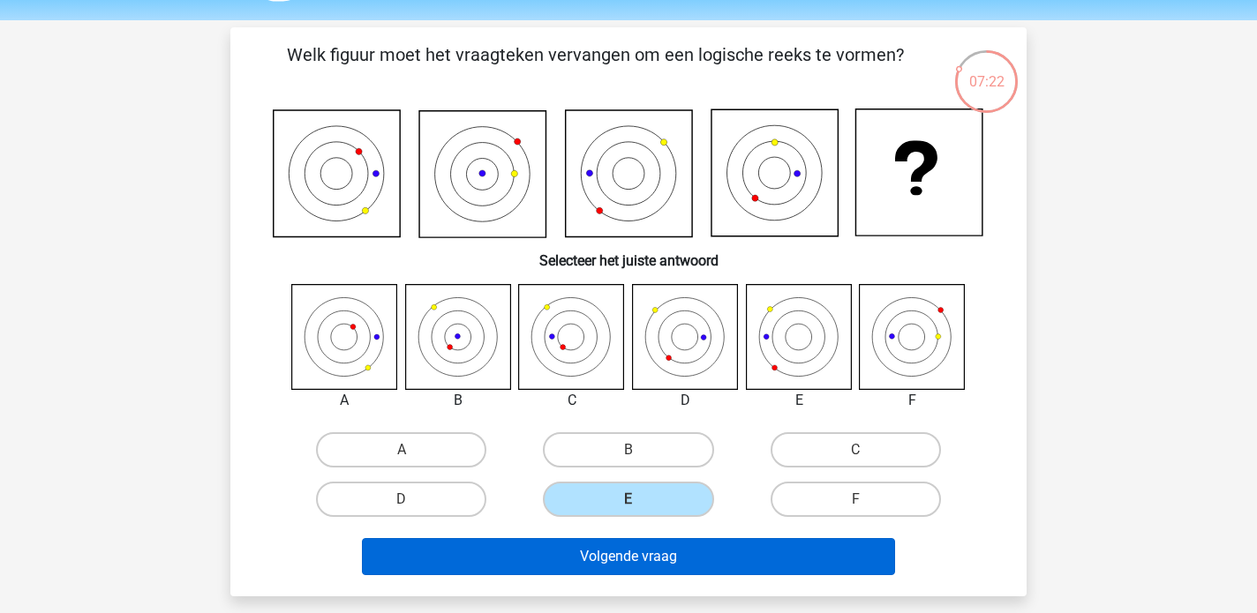
click at [612, 563] on button "Volgende vraag" at bounding box center [629, 556] width 534 height 37
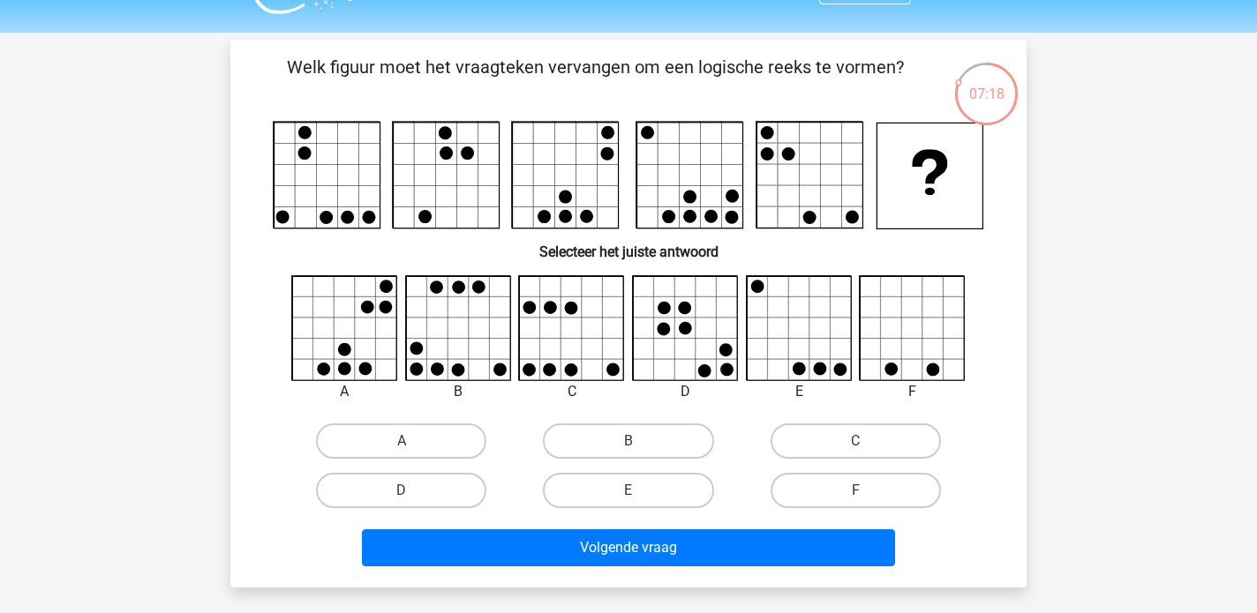
scroll to position [41, 0]
click at [665, 435] on label "B" at bounding box center [628, 441] width 170 height 35
click at [640, 441] on input "B" at bounding box center [633, 446] width 11 height 11
radio input "true"
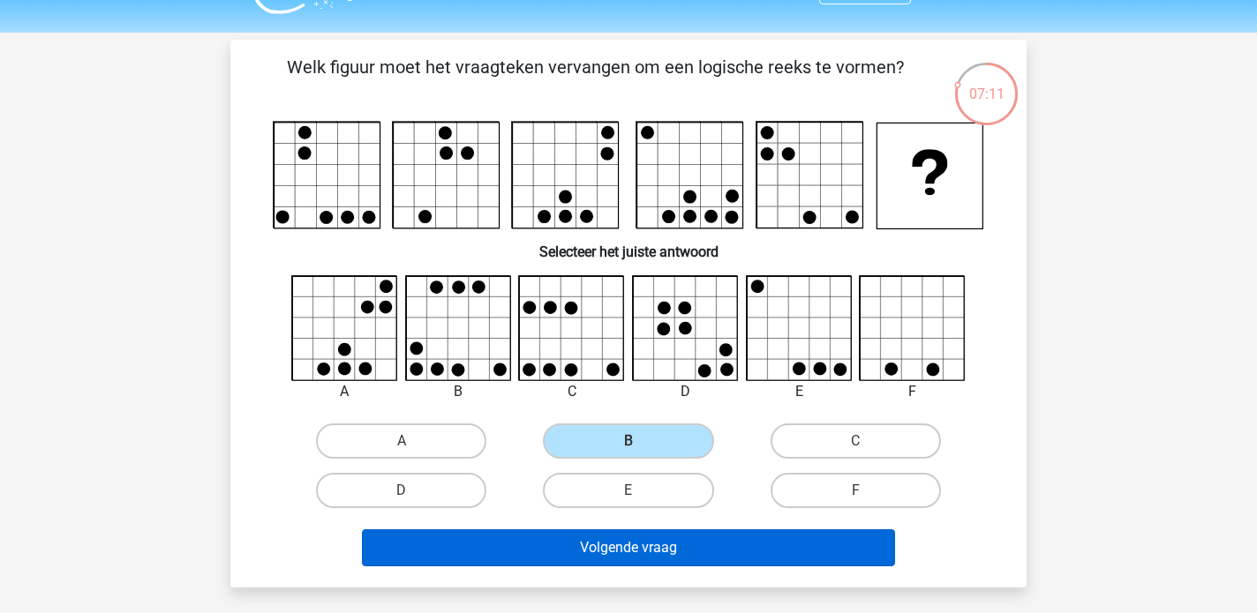
click at [653, 541] on button "Volgende vraag" at bounding box center [629, 547] width 534 height 37
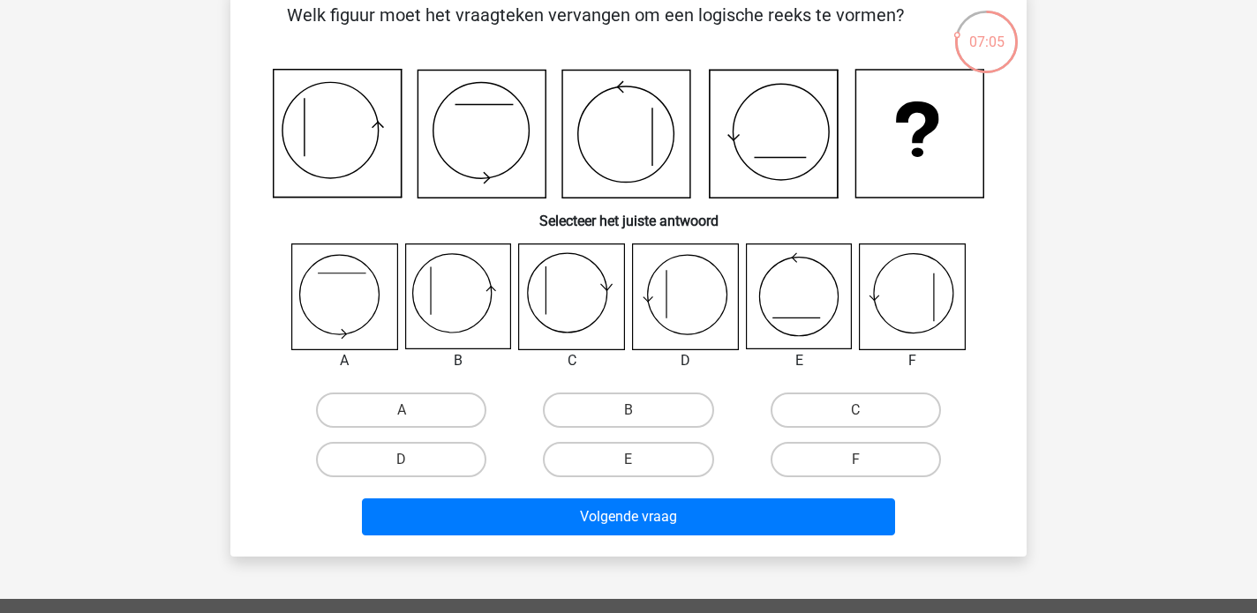
scroll to position [96, 0]
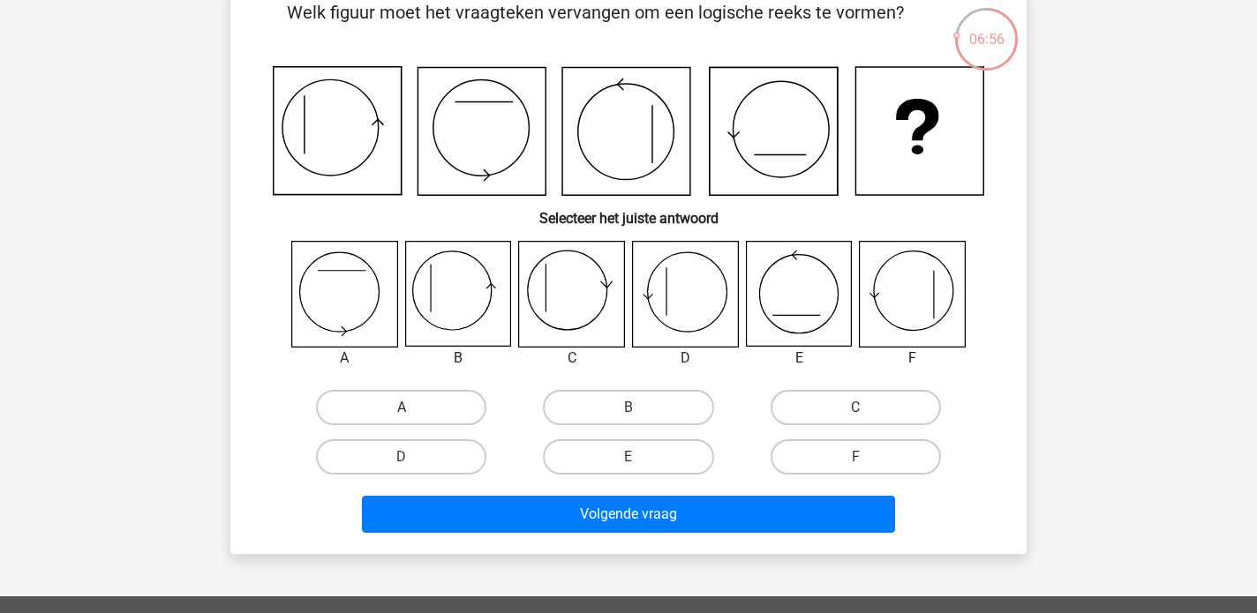
click at [455, 409] on label "A" at bounding box center [401, 407] width 170 height 35
click at [413, 409] on input "A" at bounding box center [407, 413] width 11 height 11
radio input "true"
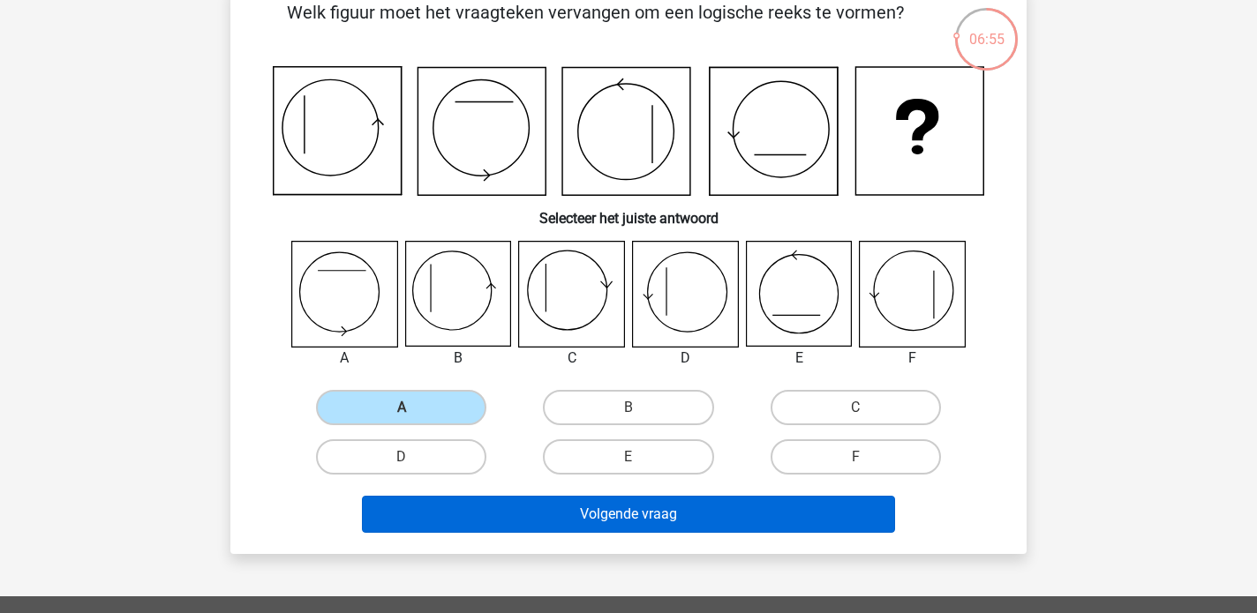
click at [511, 512] on button "Volgende vraag" at bounding box center [629, 514] width 534 height 37
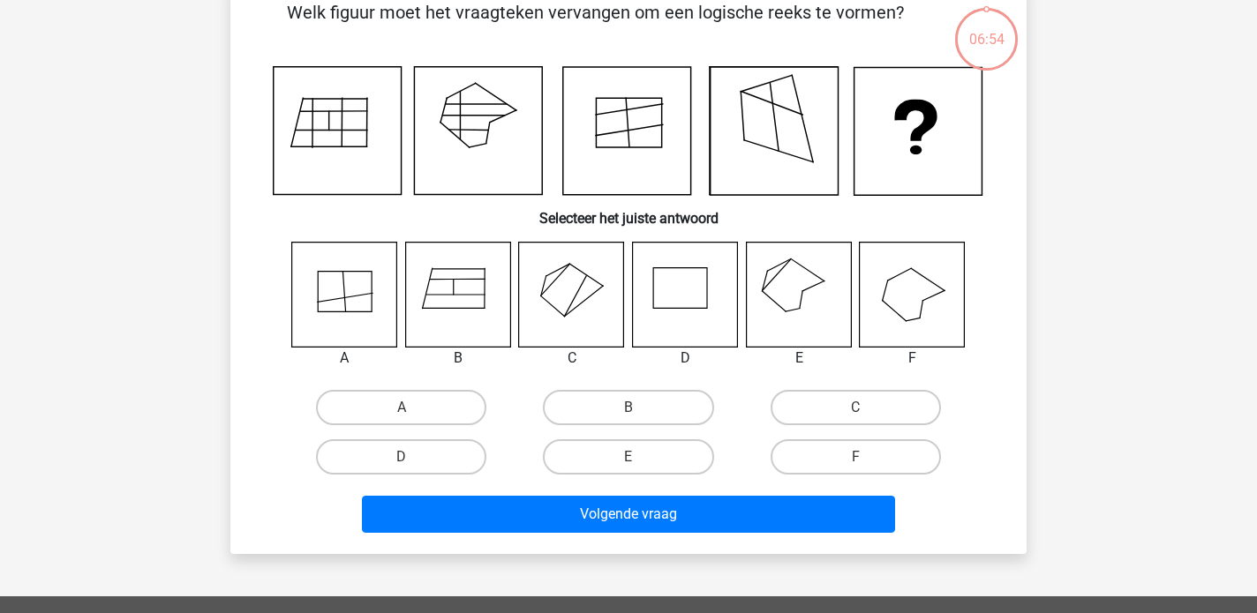
scroll to position [81, 0]
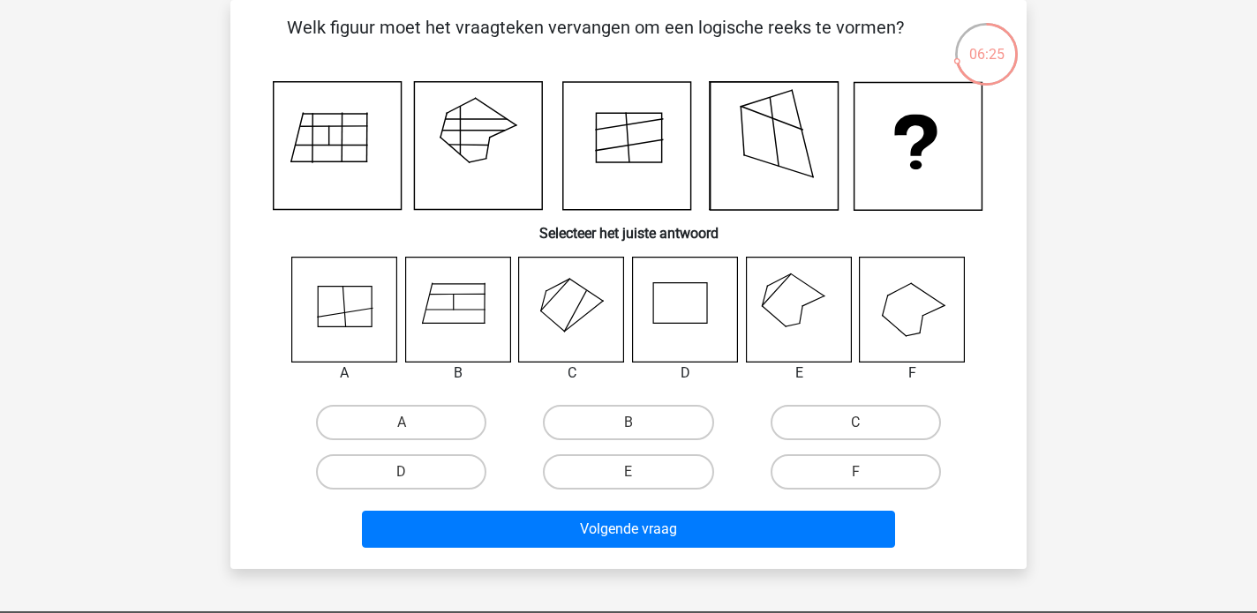
click at [364, 335] on icon at bounding box center [344, 309] width 105 height 105
click at [398, 410] on label "A" at bounding box center [401, 422] width 170 height 35
click at [402, 423] on input "A" at bounding box center [407, 428] width 11 height 11
radio input "true"
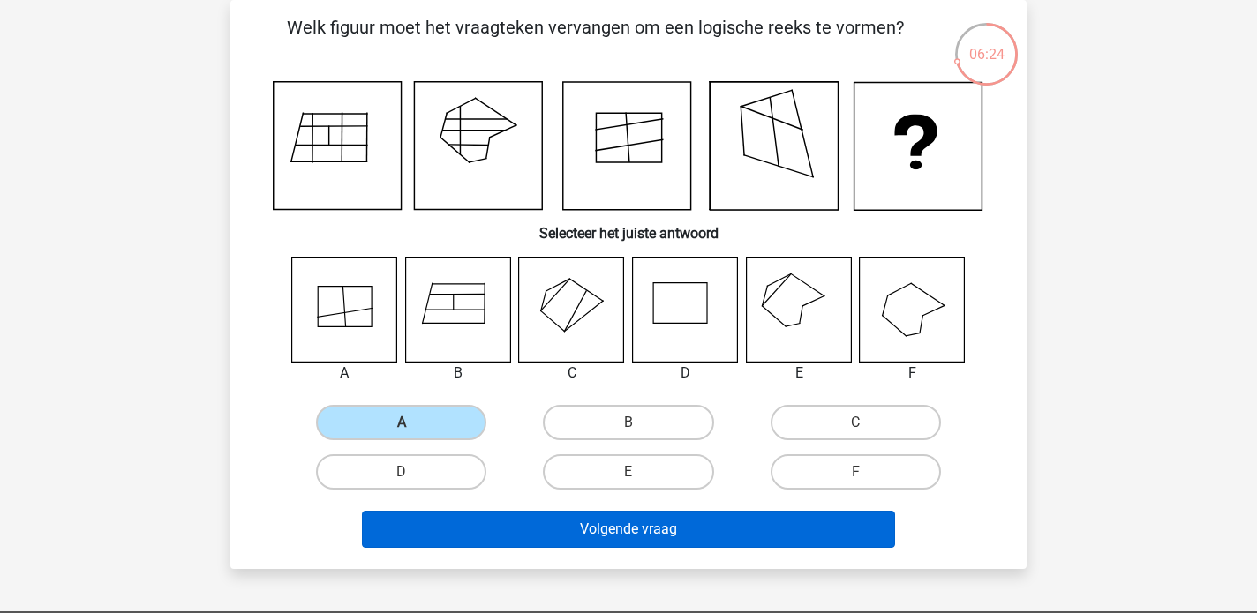
click at [529, 548] on button "Volgende vraag" at bounding box center [629, 529] width 534 height 37
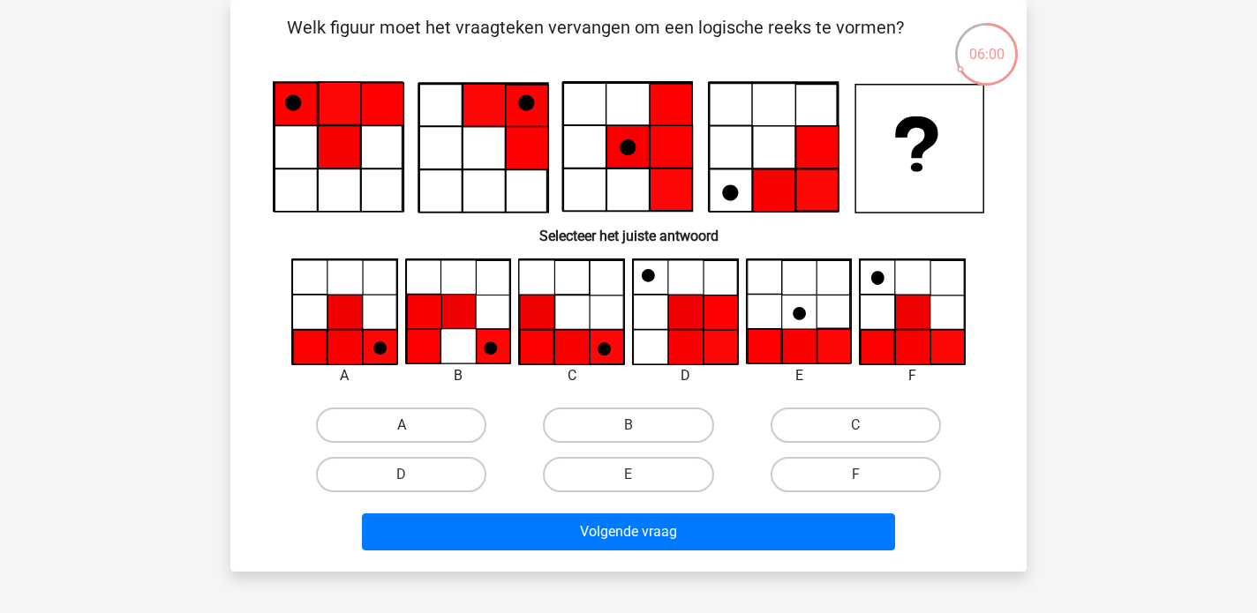
click at [381, 425] on label "A" at bounding box center [401, 425] width 170 height 35
click at [402, 425] on input "A" at bounding box center [407, 430] width 11 height 11
radio input "true"
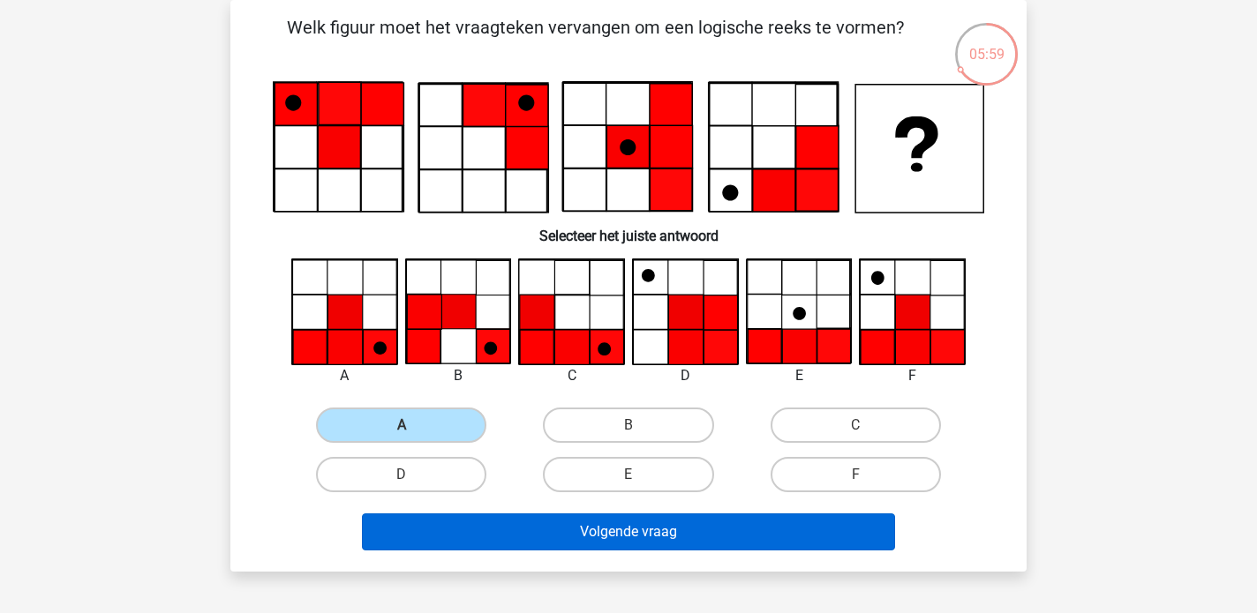
click at [464, 537] on button "Volgende vraag" at bounding box center [629, 532] width 534 height 37
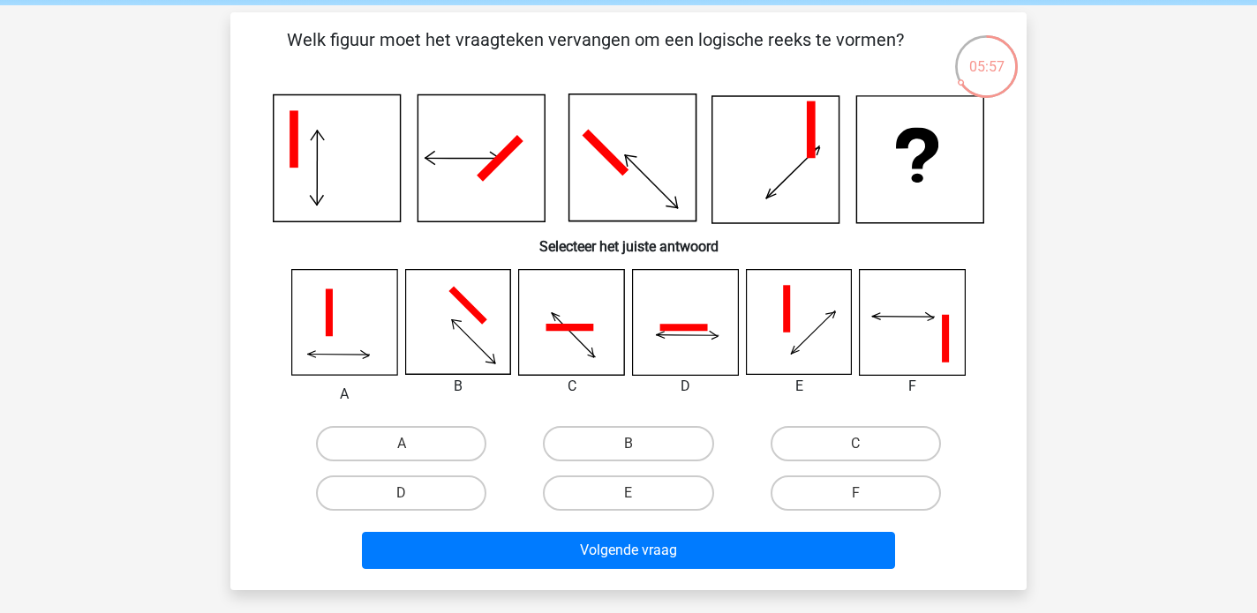
scroll to position [70, 0]
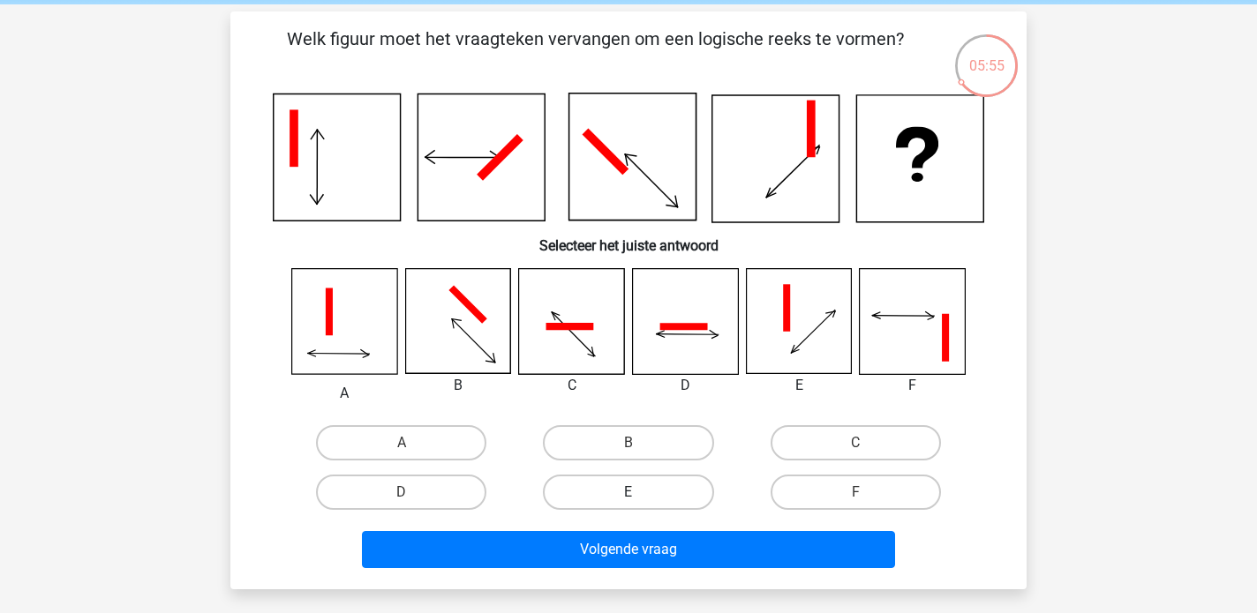
click at [565, 486] on label "E" at bounding box center [628, 492] width 170 height 35
click at [628, 492] on input "E" at bounding box center [633, 497] width 11 height 11
radio input "true"
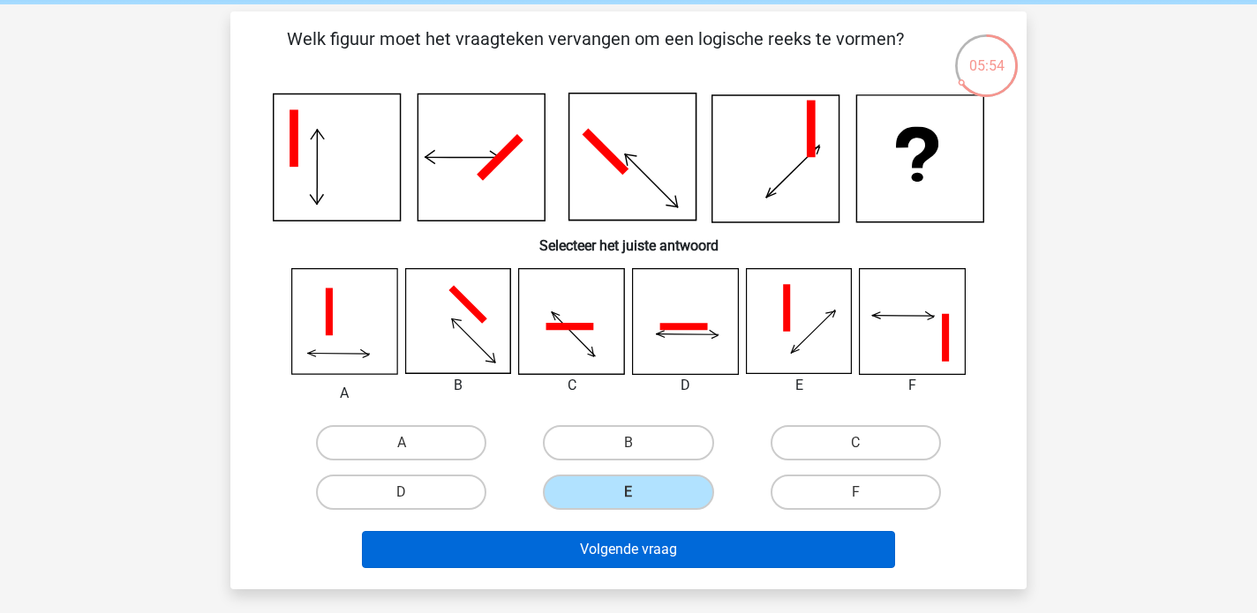
click at [583, 553] on button "Volgende vraag" at bounding box center [629, 549] width 534 height 37
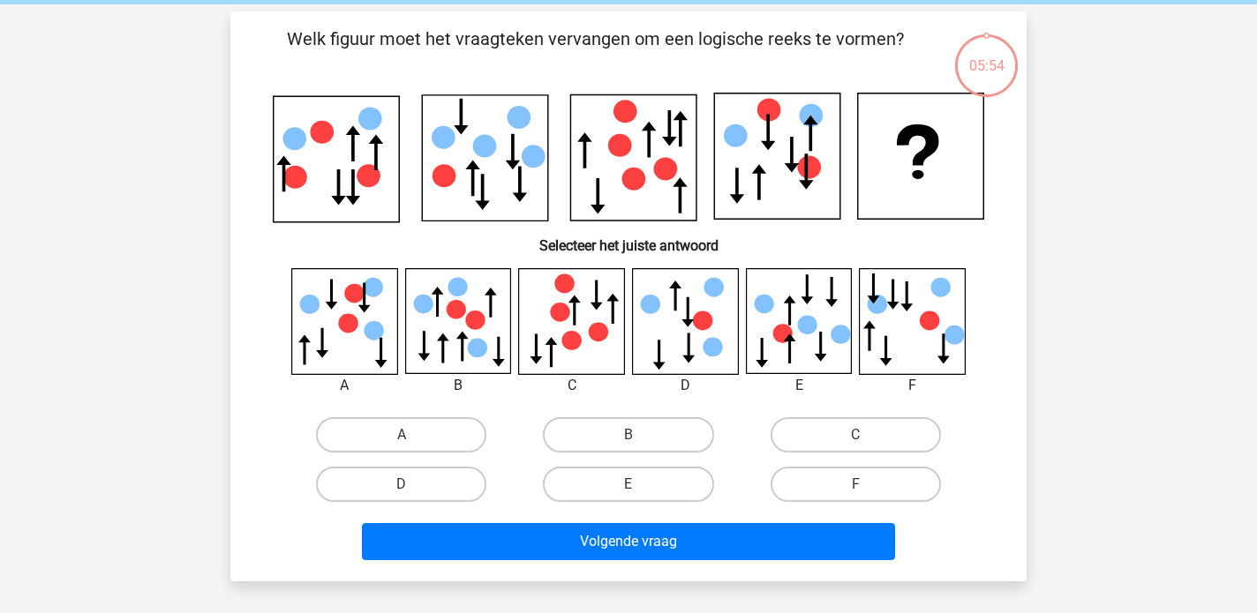
scroll to position [81, 0]
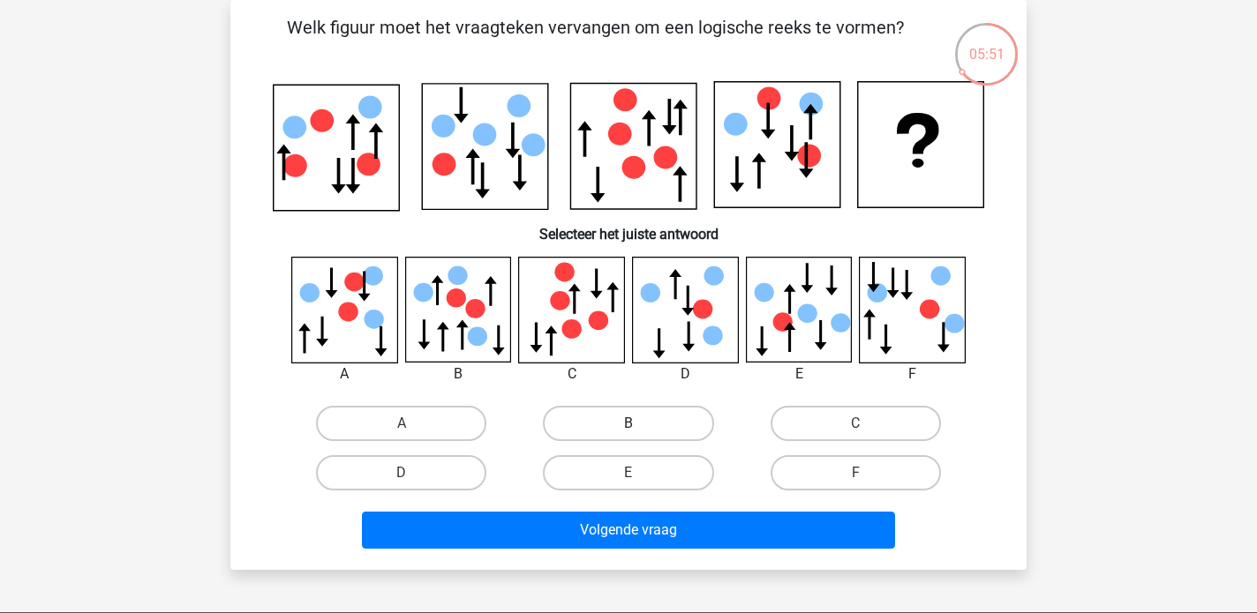
click at [664, 416] on label "B" at bounding box center [628, 423] width 170 height 35
click at [640, 424] on input "B" at bounding box center [633, 429] width 11 height 11
radio input "true"
click at [626, 551] on div "Volgende vraag" at bounding box center [628, 534] width 681 height 44
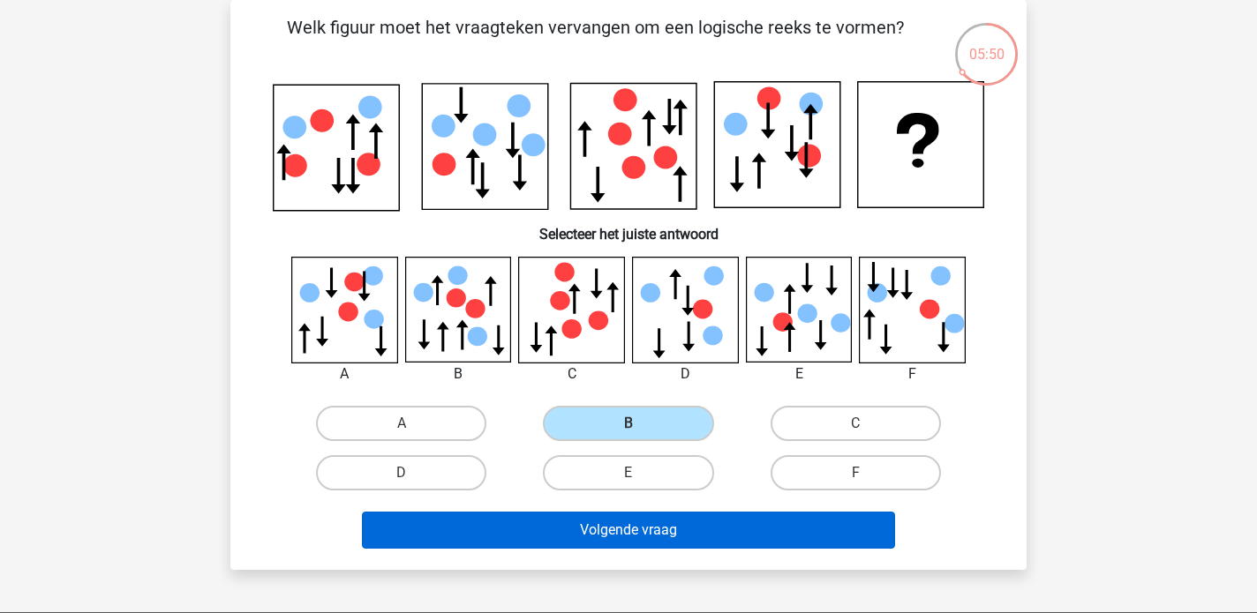
click at [634, 539] on button "Volgende vraag" at bounding box center [629, 530] width 534 height 37
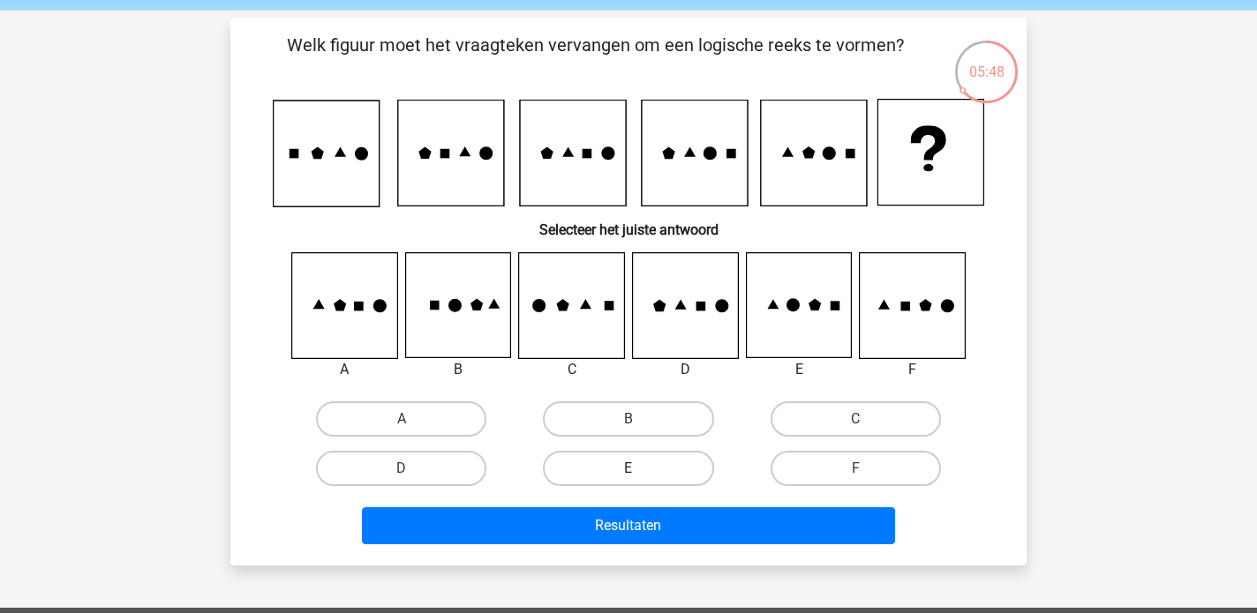
scroll to position [61, 0]
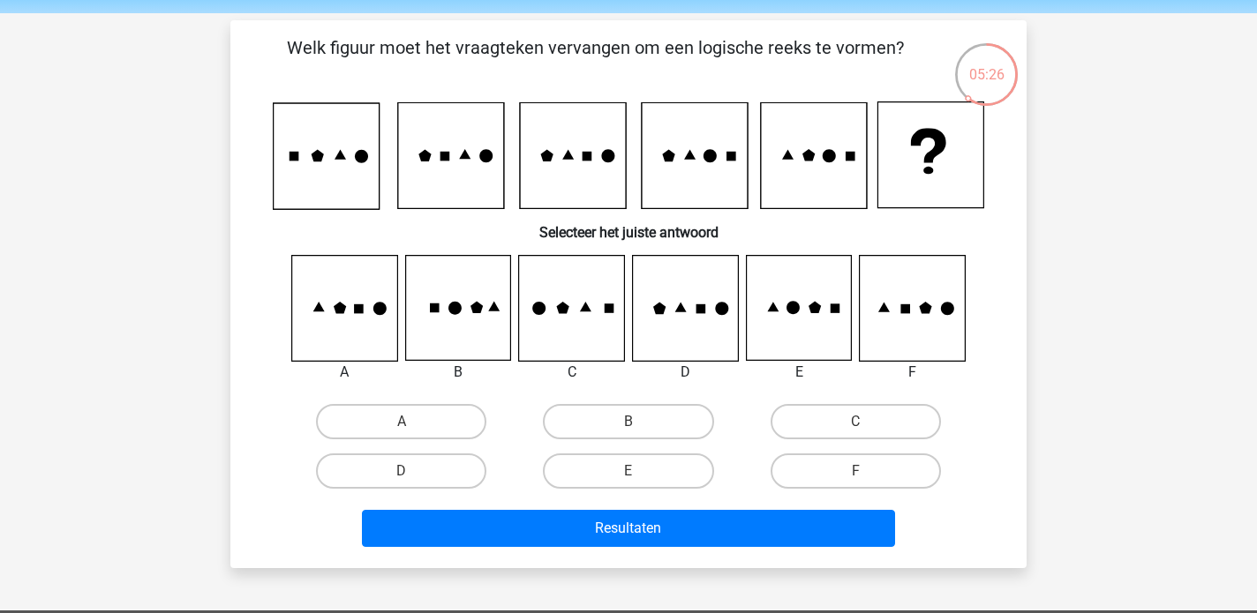
click at [799, 312] on icon at bounding box center [798, 308] width 105 height 105
click at [626, 470] on label "E" at bounding box center [628, 471] width 170 height 35
click at [628, 471] on input "E" at bounding box center [633, 476] width 11 height 11
radio input "true"
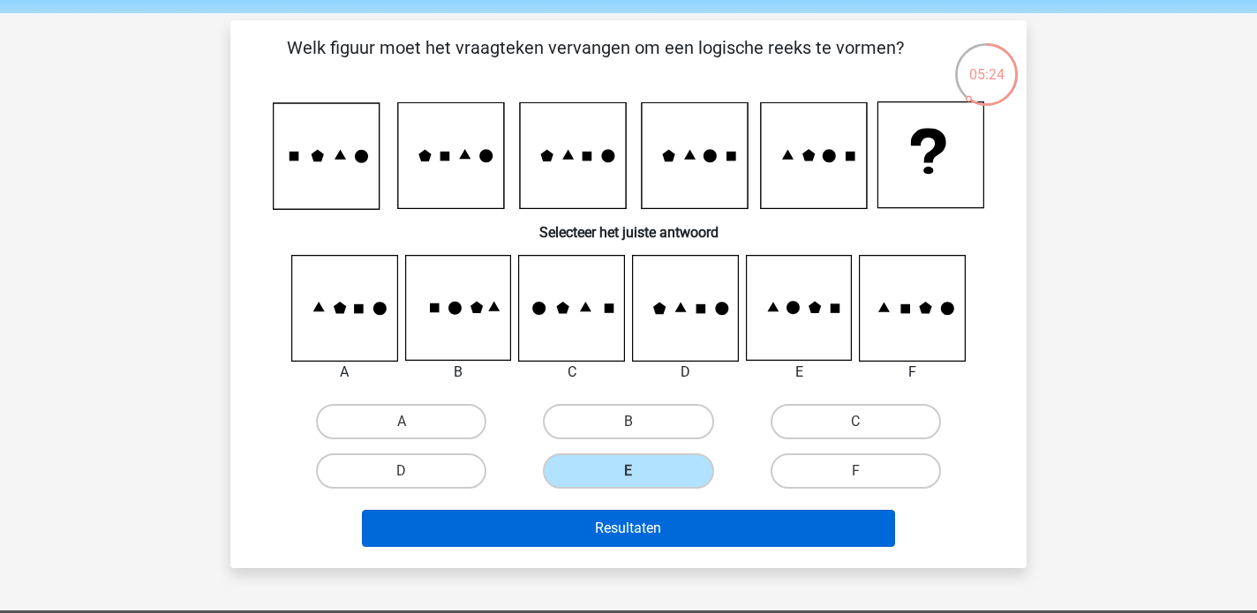
click at [626, 531] on button "Resultaten" at bounding box center [629, 528] width 534 height 37
